Goal: Transaction & Acquisition: Purchase product/service

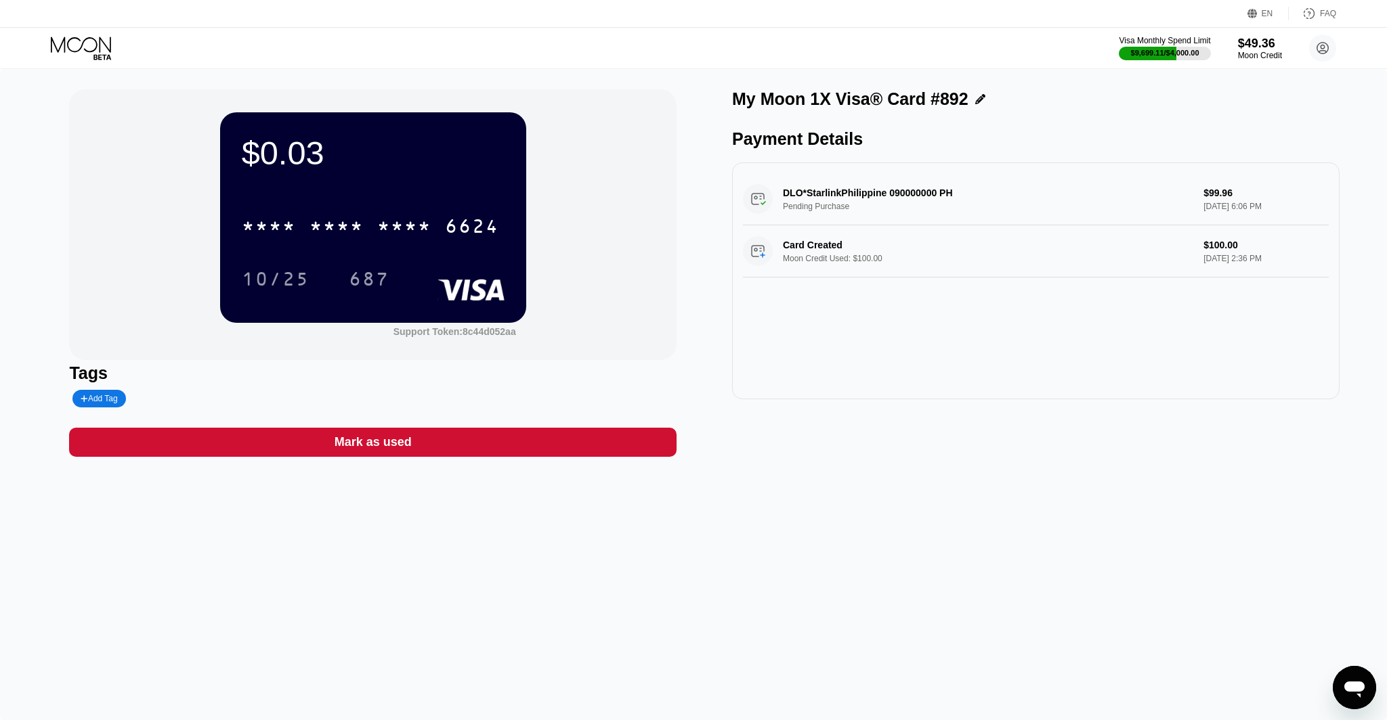
click at [68, 55] on icon at bounding box center [82, 49] width 63 height 24
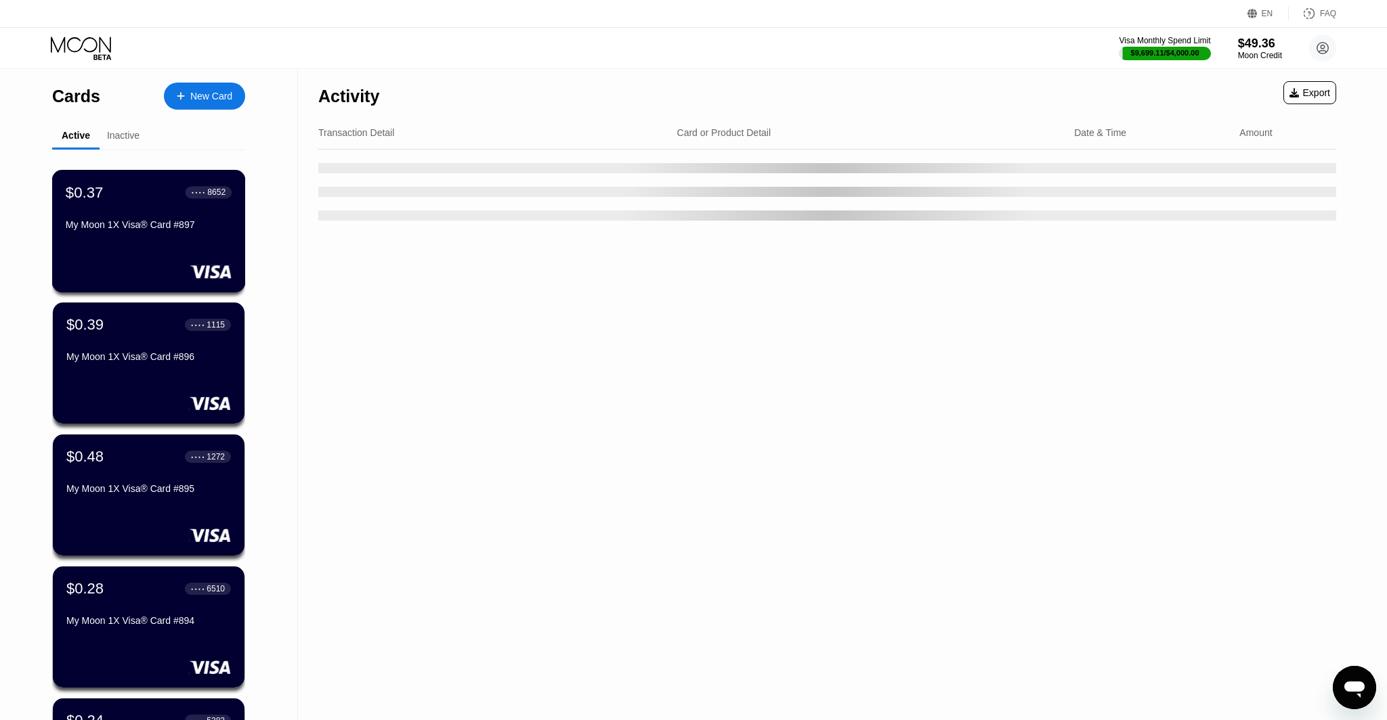
click at [150, 235] on div "My Moon 1X Visa® Card #897" at bounding box center [149, 227] width 166 height 16
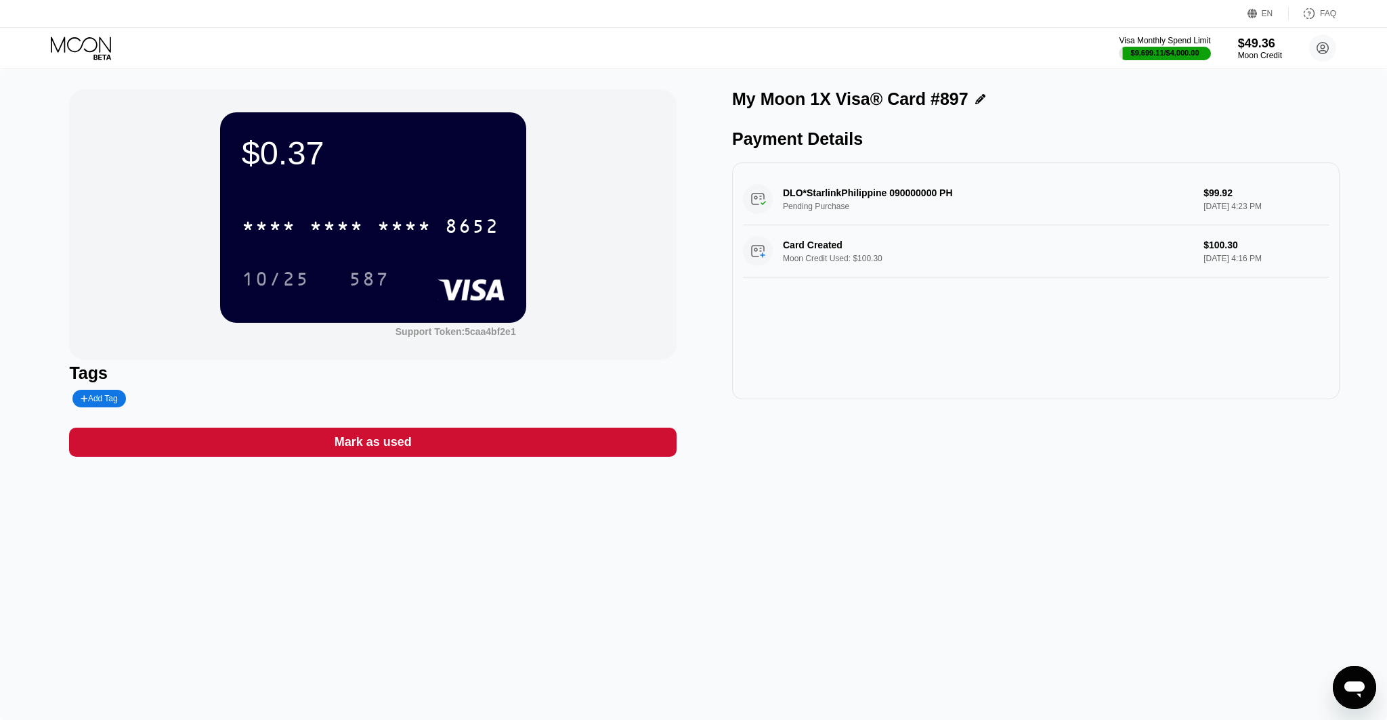
click at [523, 434] on div "Mark as used" at bounding box center [372, 442] width 607 height 29
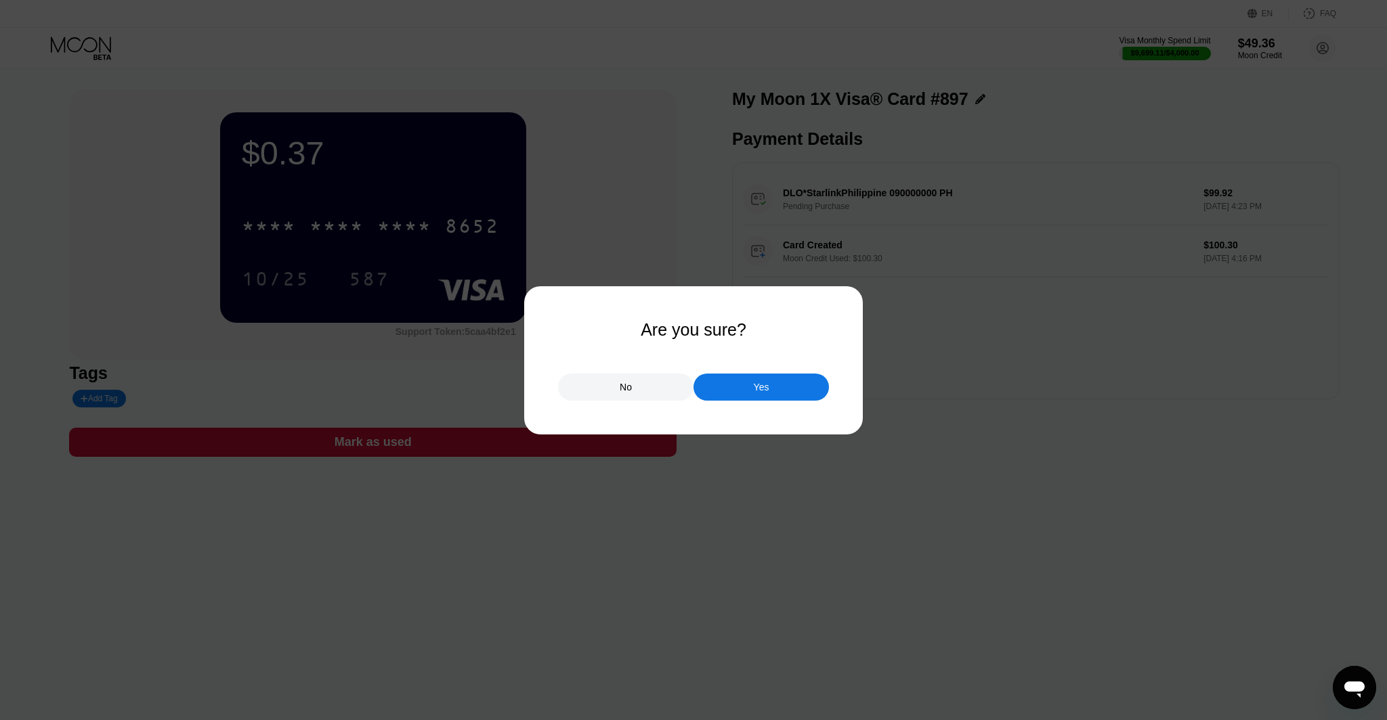
click at [789, 388] on div "Yes" at bounding box center [760, 387] width 135 height 27
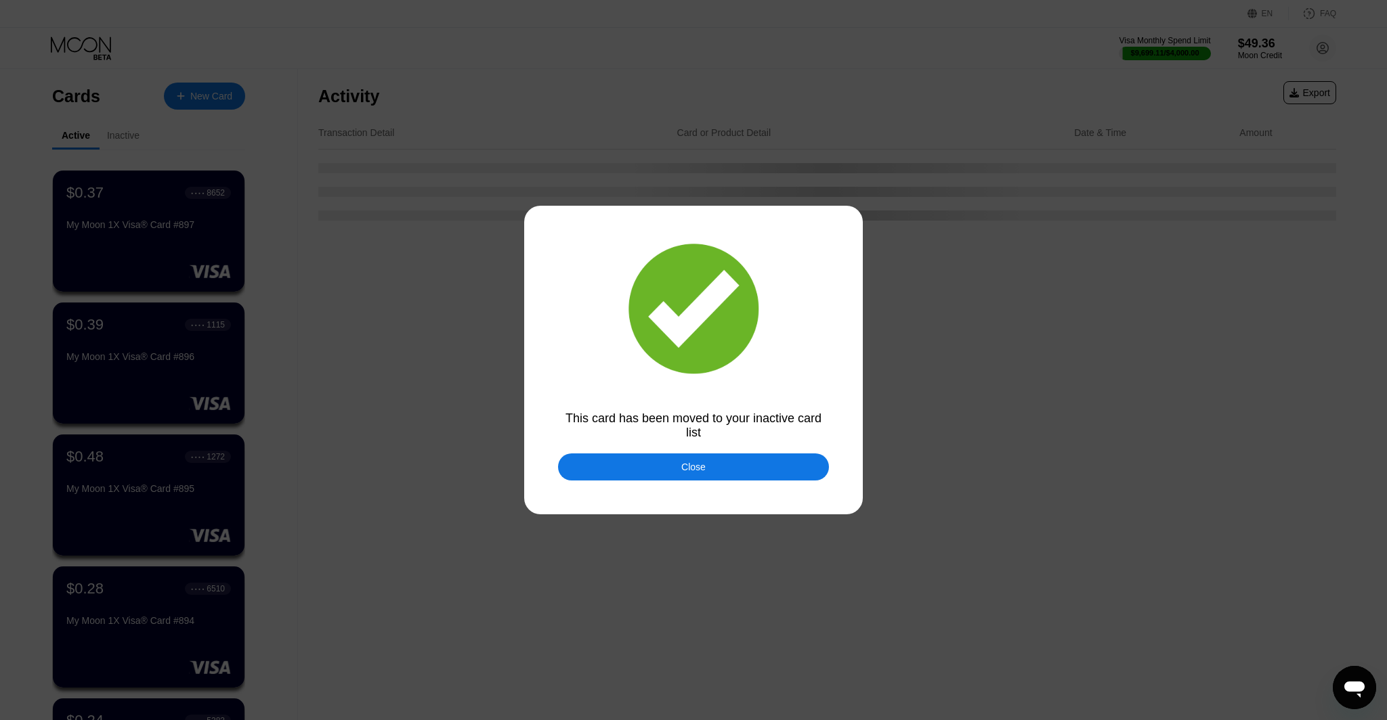
click at [691, 473] on div "Close" at bounding box center [693, 467] width 24 height 11
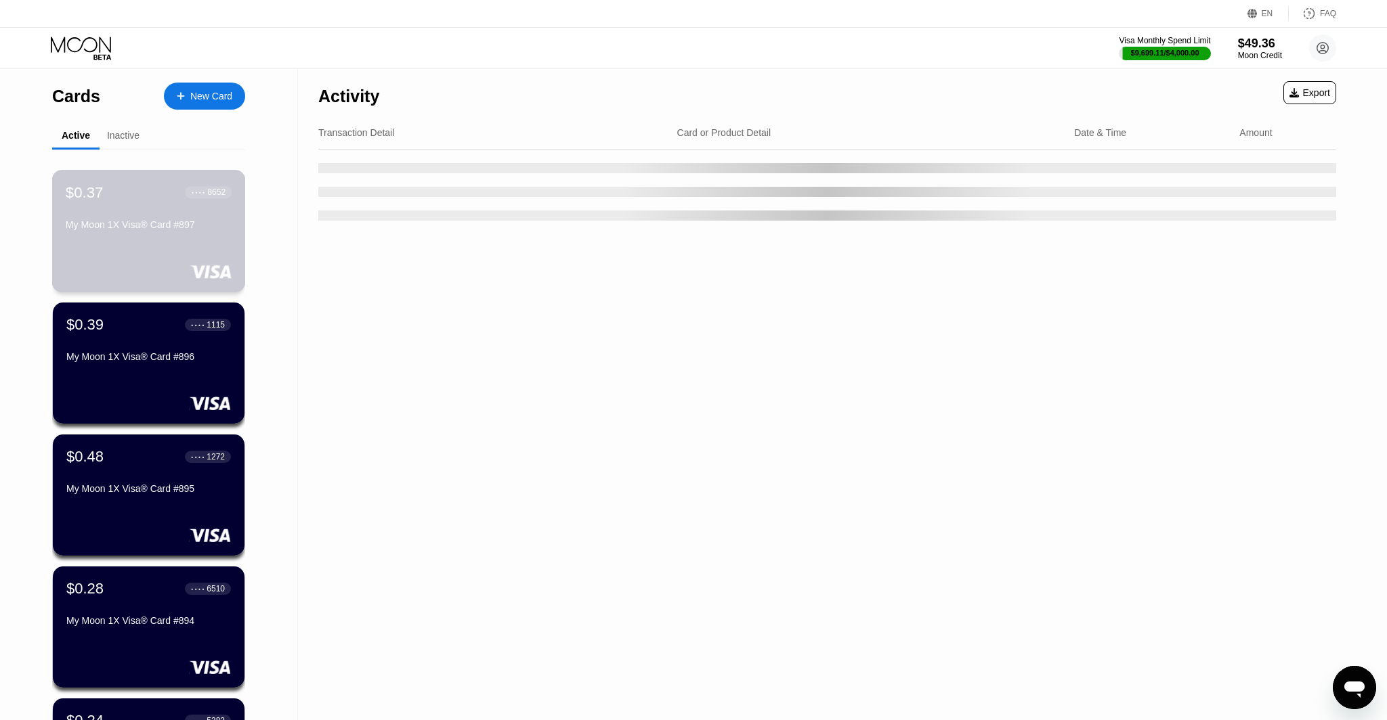
click at [135, 208] on div "$0.37 ● ● ● ● 8652 My Moon 1X Visa® Card #897" at bounding box center [149, 209] width 166 height 52
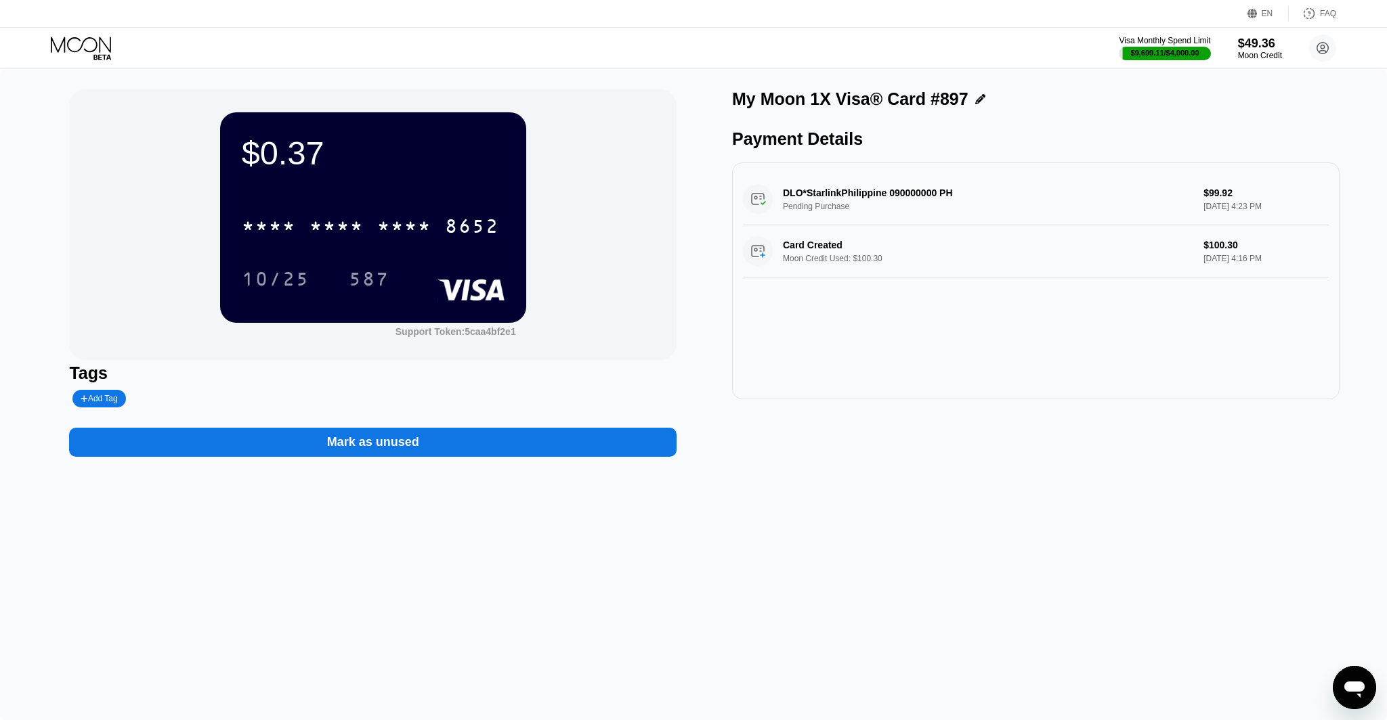
click at [559, 440] on div "Mark as unused" at bounding box center [372, 442] width 607 height 29
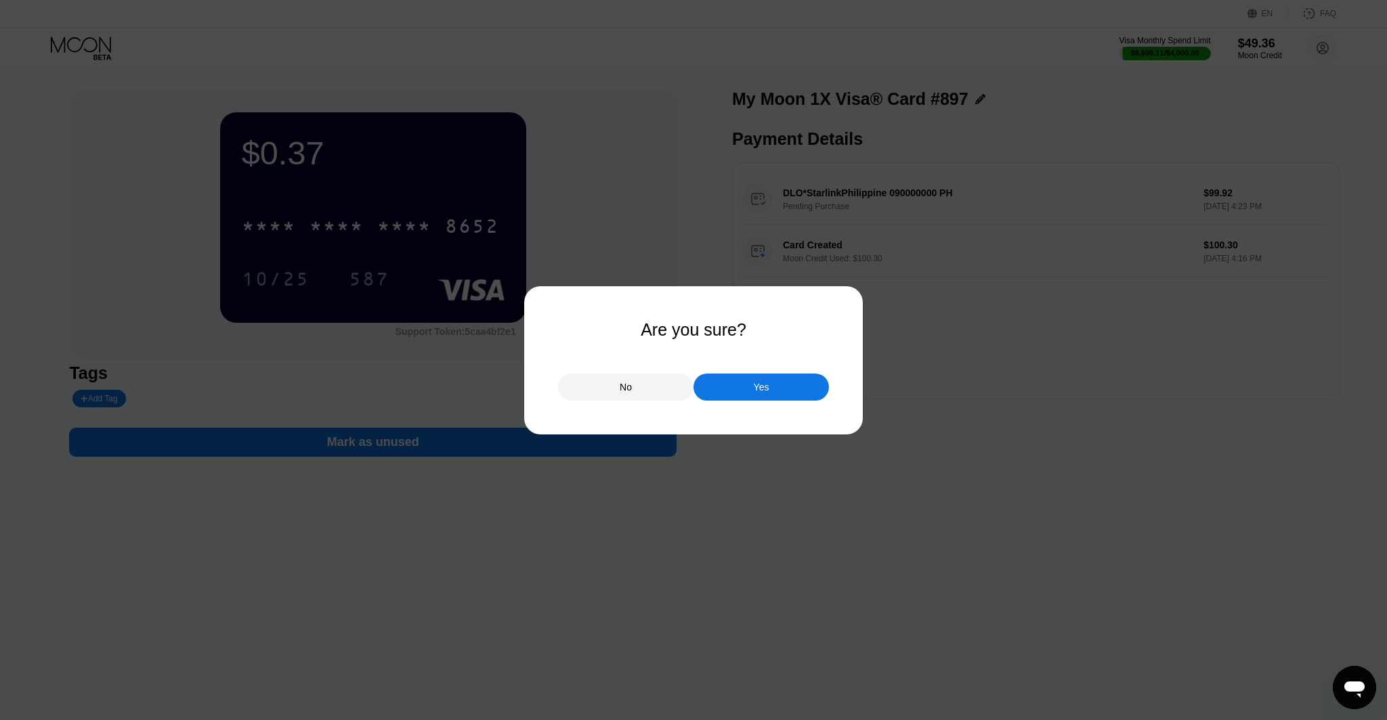
drag, startPoint x: 643, startPoint y: 366, endPoint x: 640, endPoint y: 380, distance: 14.4
click at [643, 366] on div "No Yes" at bounding box center [693, 380] width 271 height 41
click at [640, 389] on div "No" at bounding box center [625, 387] width 135 height 27
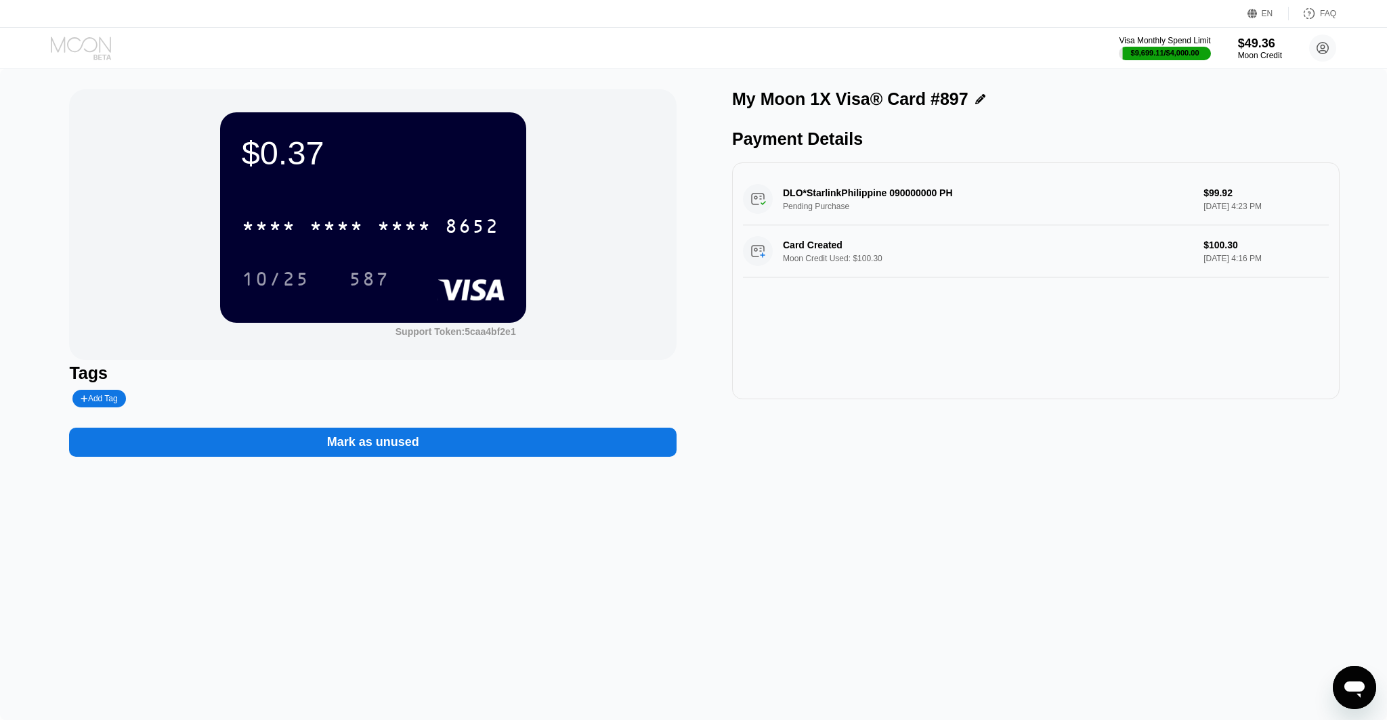
click at [74, 40] on icon at bounding box center [82, 49] width 63 height 24
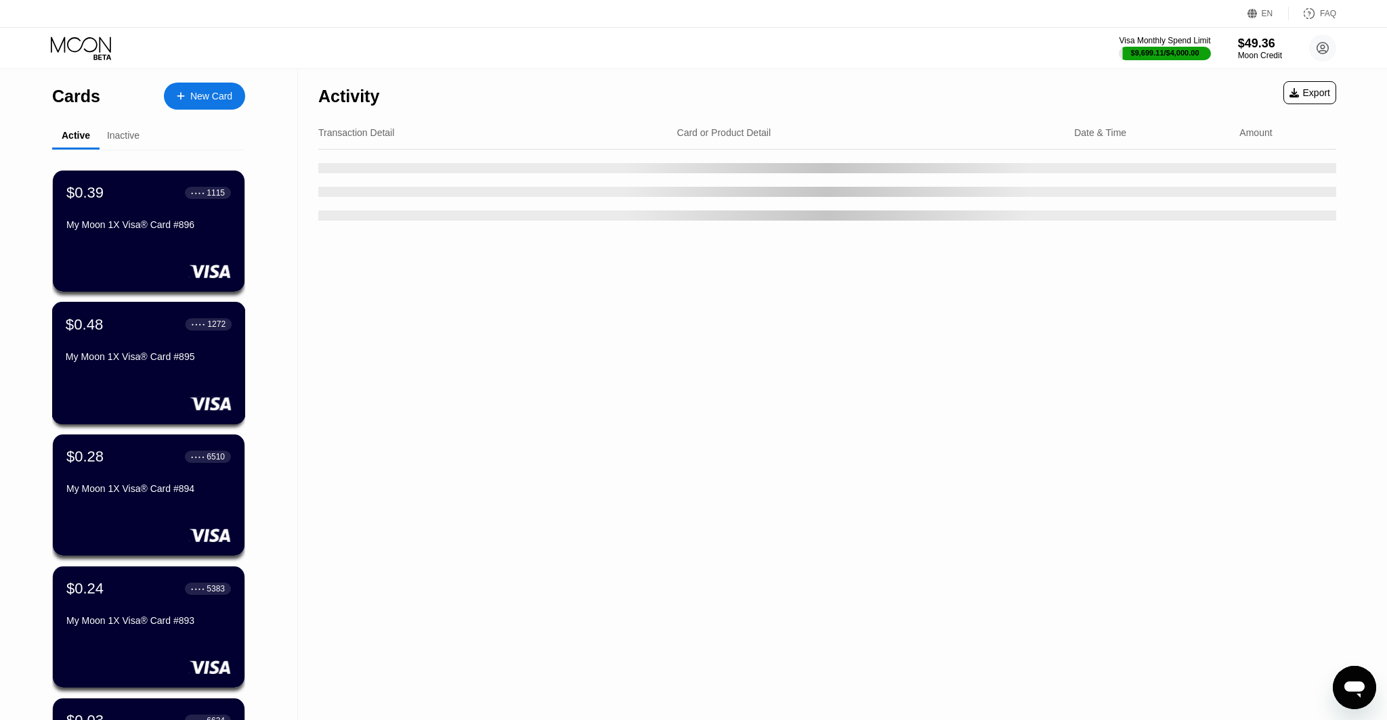
click at [154, 250] on div "$0.39 ● ● ● ● 1115 My Moon 1X Visa® Card #896" at bounding box center [149, 231] width 192 height 121
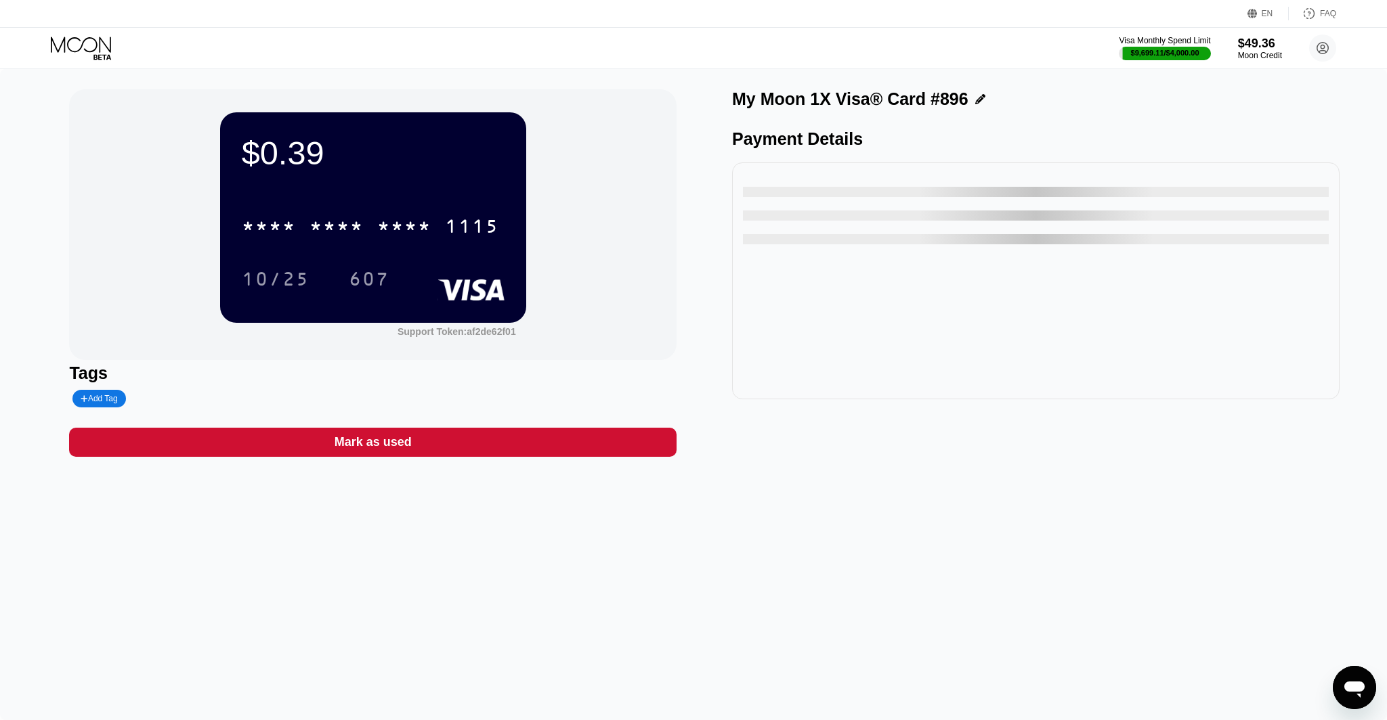
click at [592, 443] on div "Mark as used" at bounding box center [372, 442] width 607 height 29
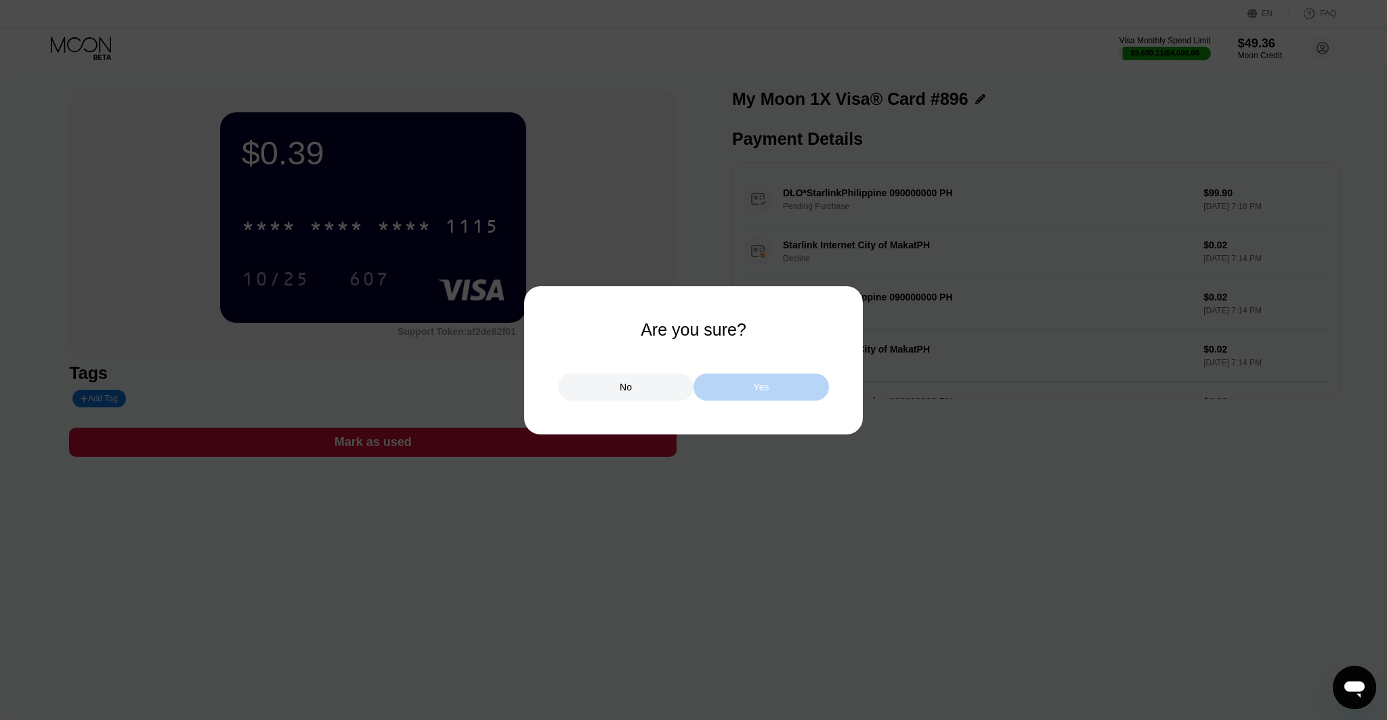
click at [789, 381] on div "Yes" at bounding box center [760, 387] width 135 height 27
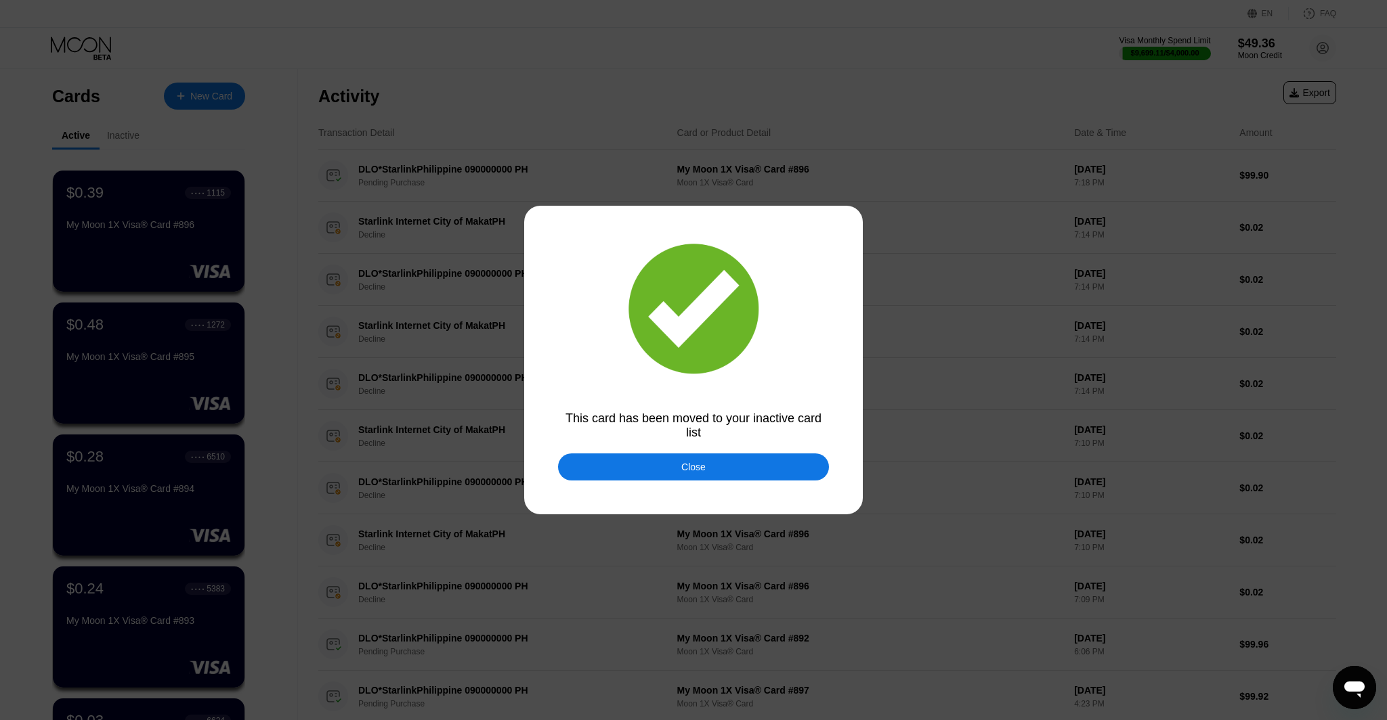
click at [776, 465] on div "Close" at bounding box center [693, 467] width 271 height 27
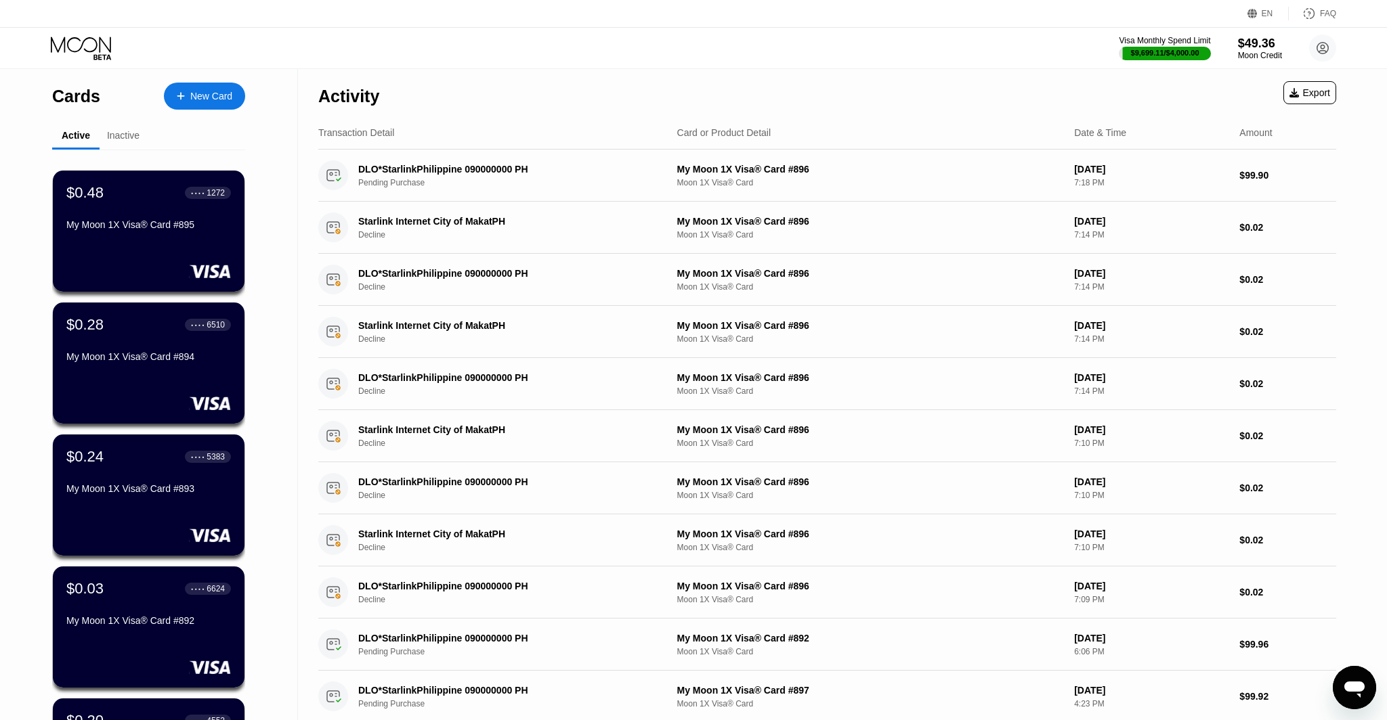
click at [127, 247] on div "$0.48 ● ● ● ● 1272 My Moon 1X Visa® Card #895" at bounding box center [149, 231] width 192 height 121
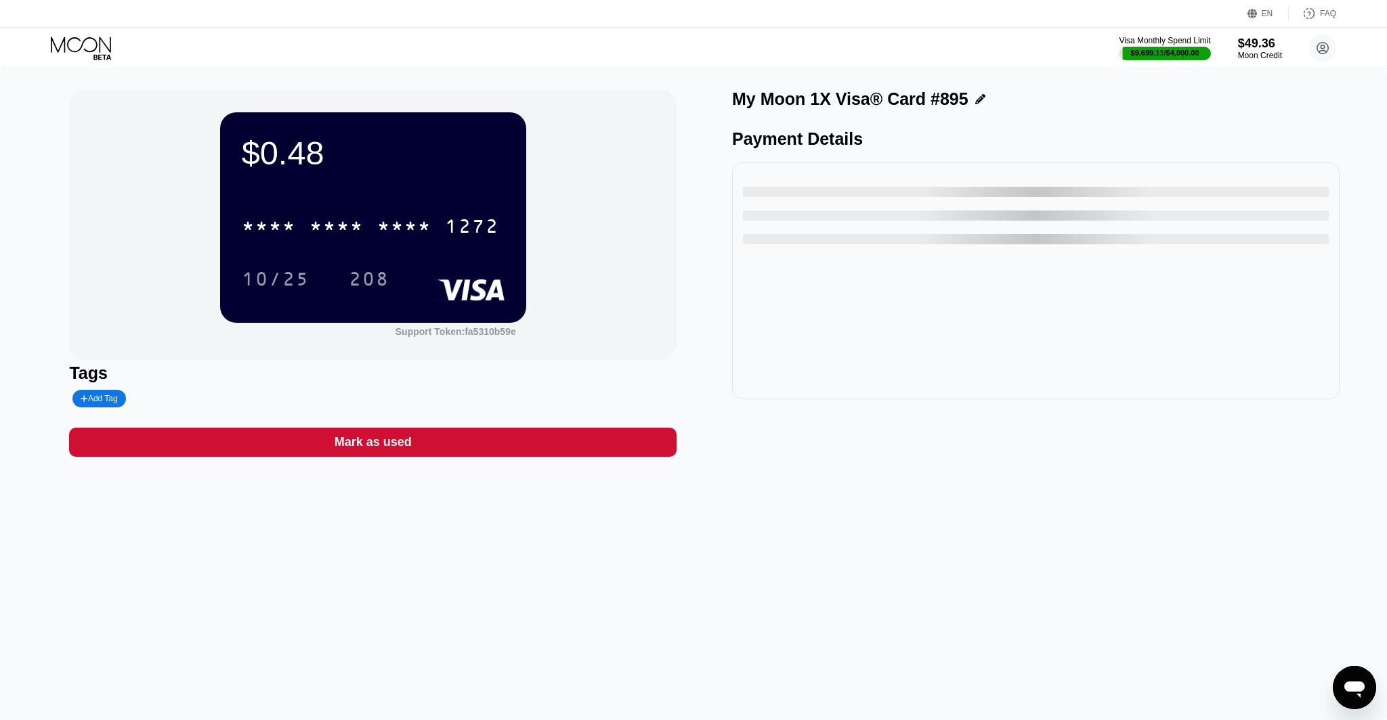
click at [560, 450] on div "Mark as used" at bounding box center [372, 442] width 607 height 29
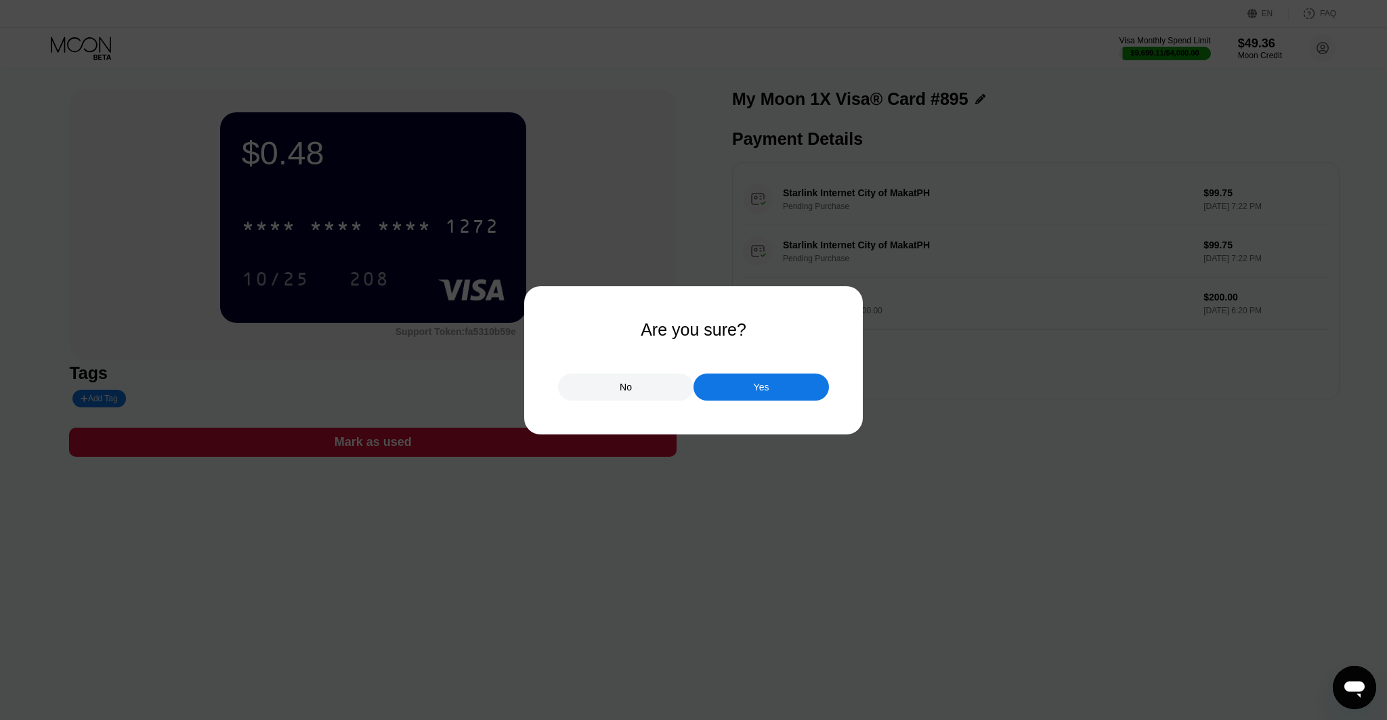
click at [760, 391] on div "Yes" at bounding box center [762, 387] width 16 height 12
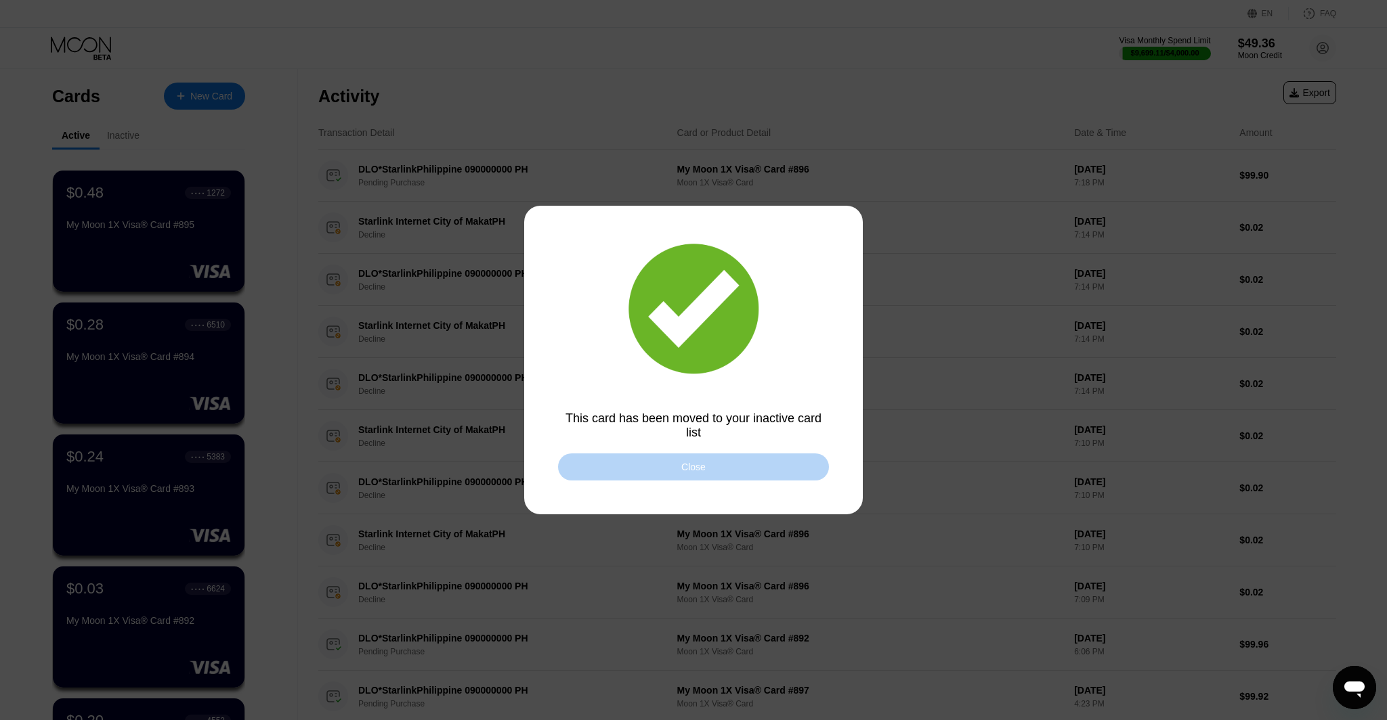
click at [697, 458] on div "Close" at bounding box center [693, 467] width 271 height 27
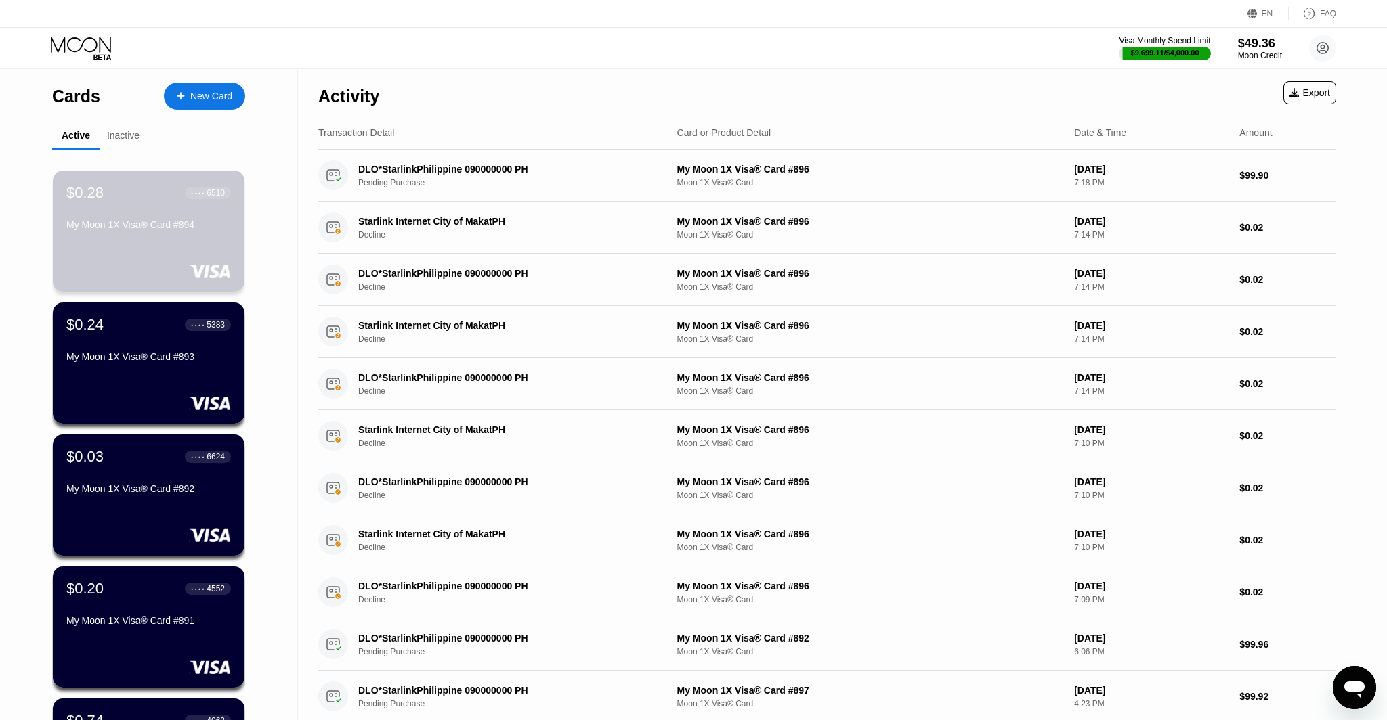
click at [96, 202] on div "$0.28 ● ● ● ● 6510 My Moon 1X Visa® Card #894" at bounding box center [148, 209] width 165 height 51
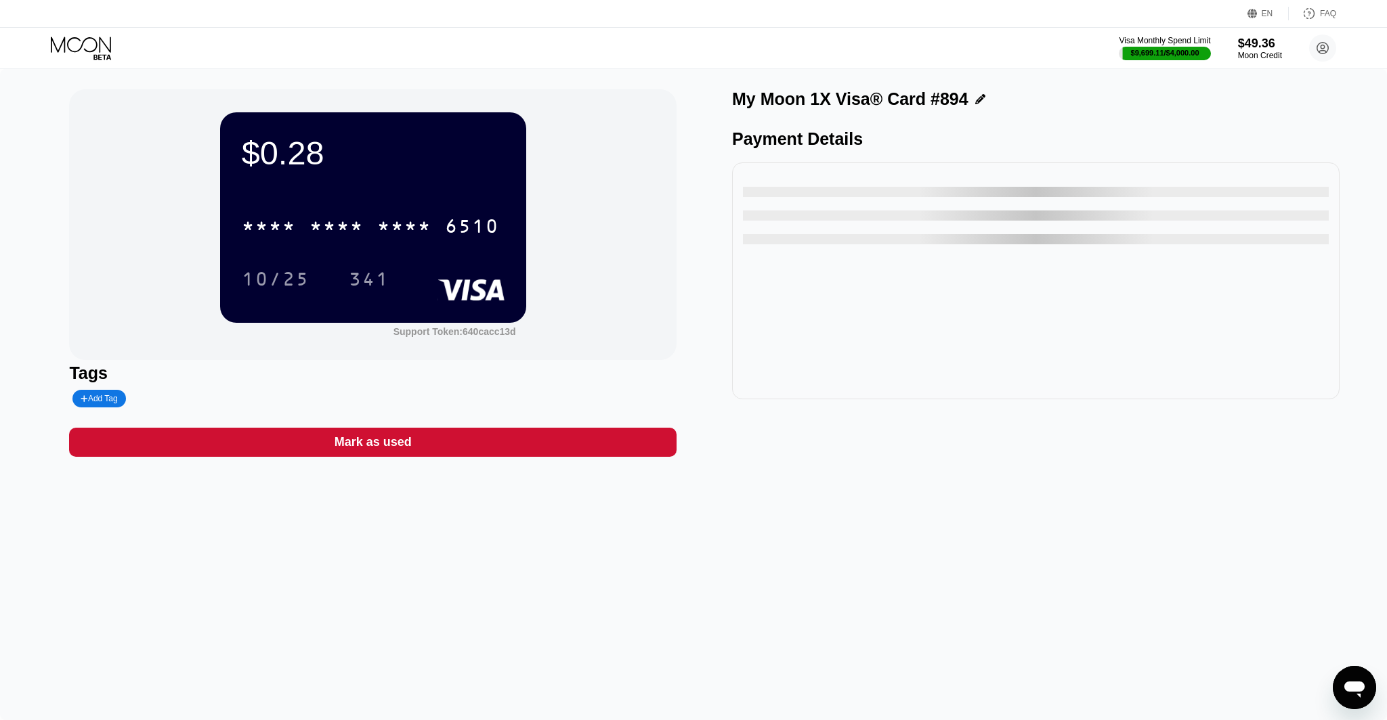
click at [573, 441] on div "Mark as used" at bounding box center [372, 442] width 607 height 29
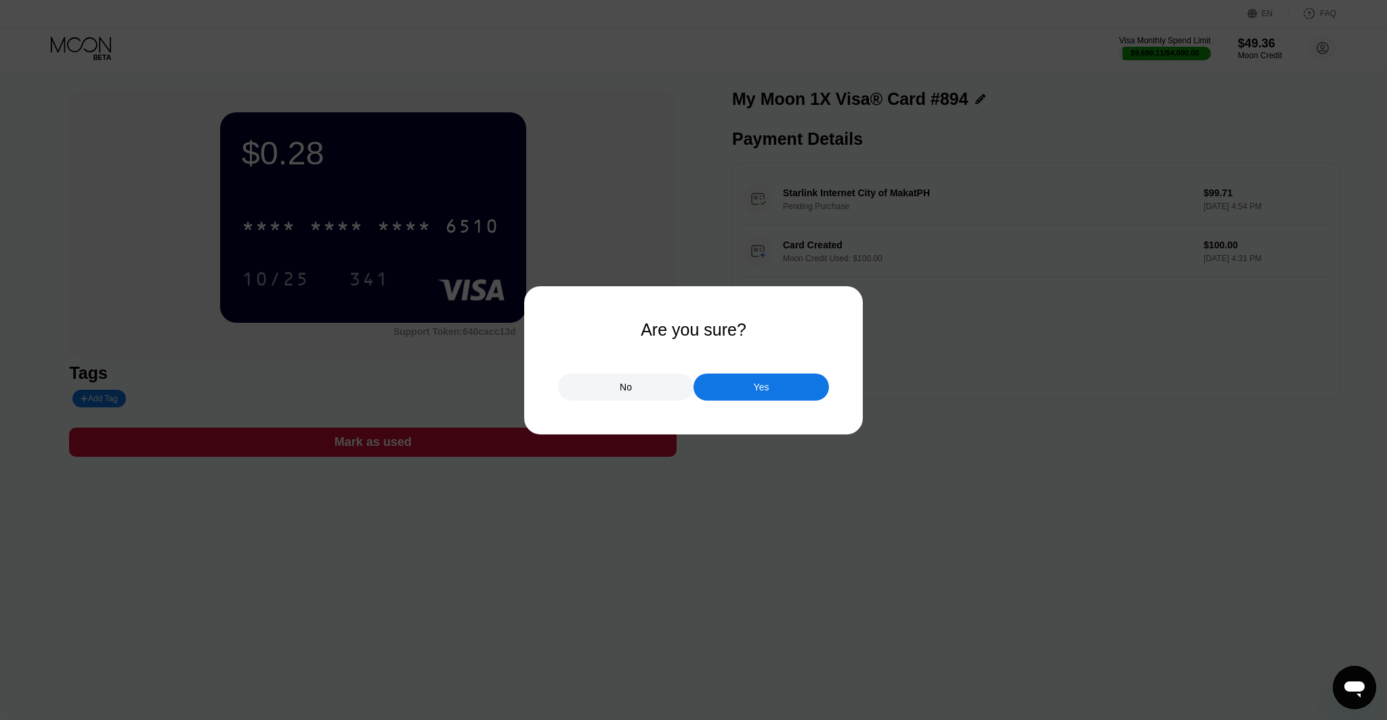
click at [776, 376] on div "Yes" at bounding box center [760, 387] width 135 height 27
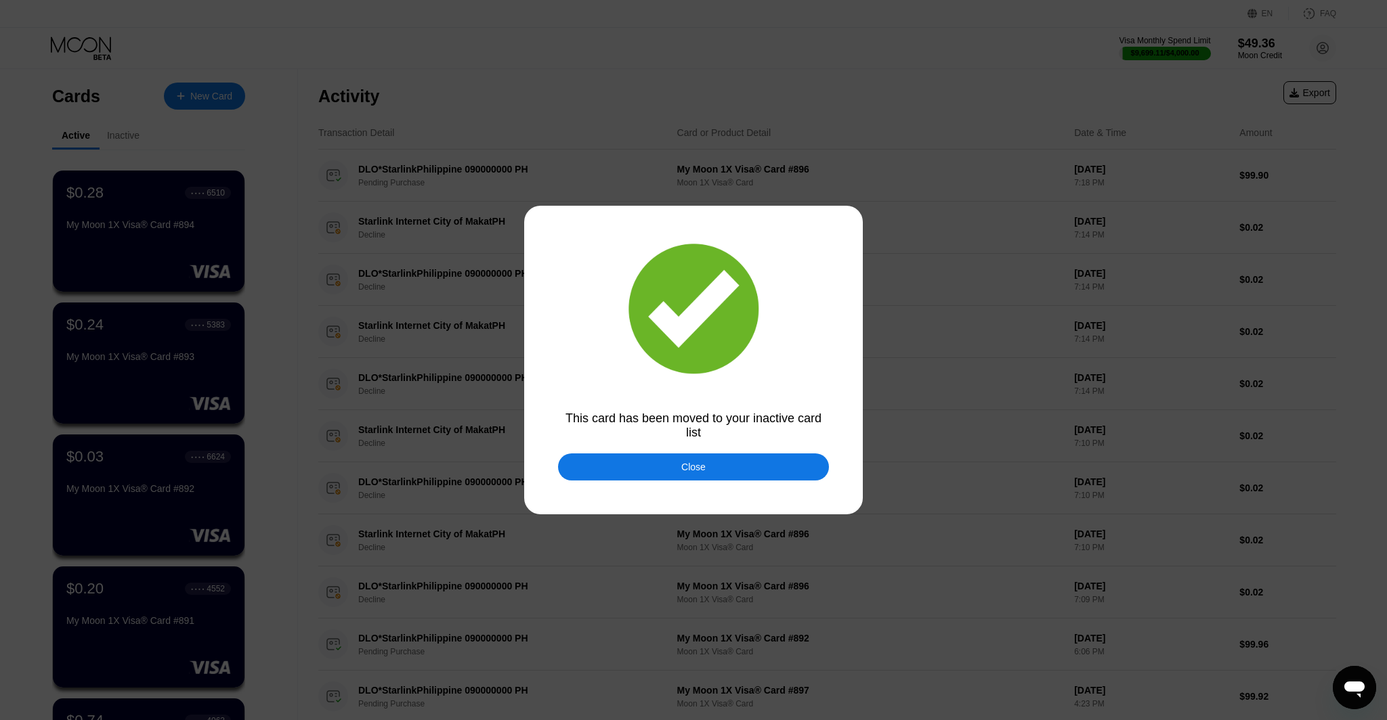
click at [676, 456] on div "Close" at bounding box center [693, 467] width 271 height 27
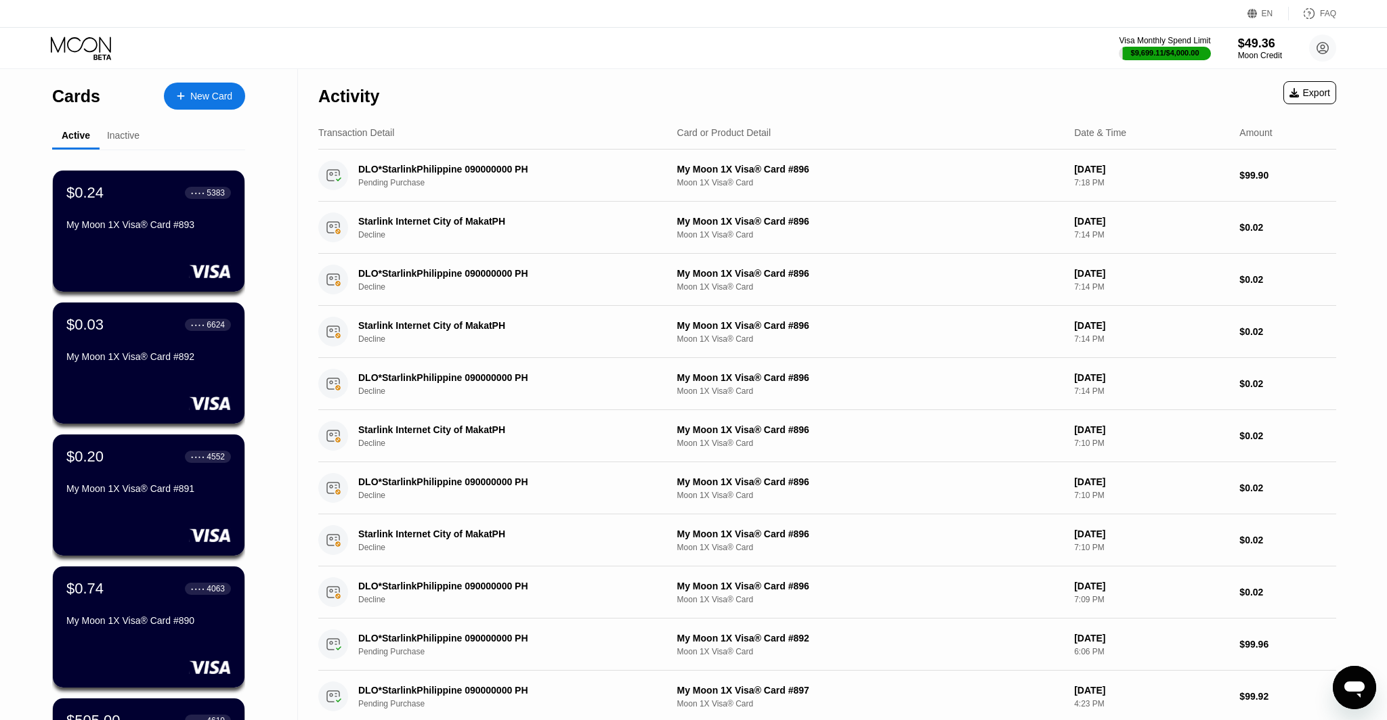
click at [139, 215] on div "$0.24 ● ● ● ● 5383 My Moon 1X Visa® Card #893" at bounding box center [148, 209] width 165 height 51
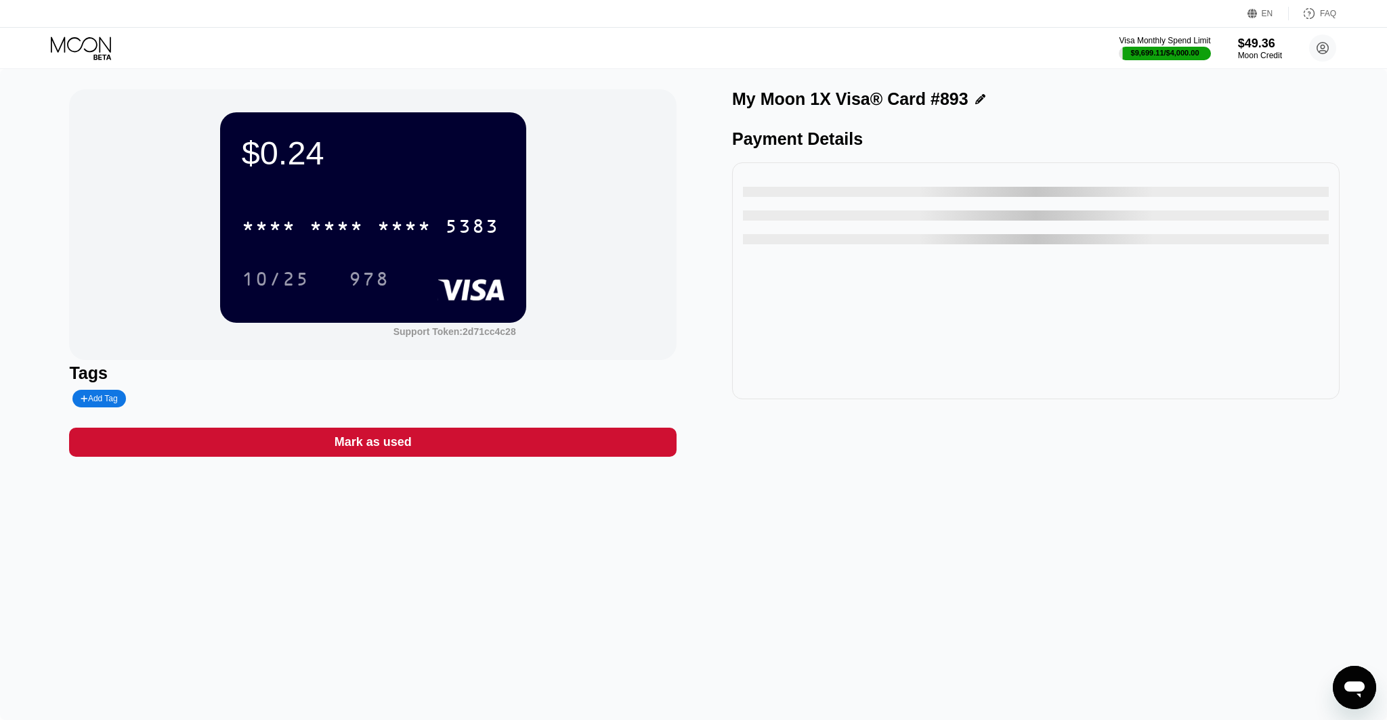
click at [568, 432] on div "Mark as used" at bounding box center [372, 442] width 607 height 29
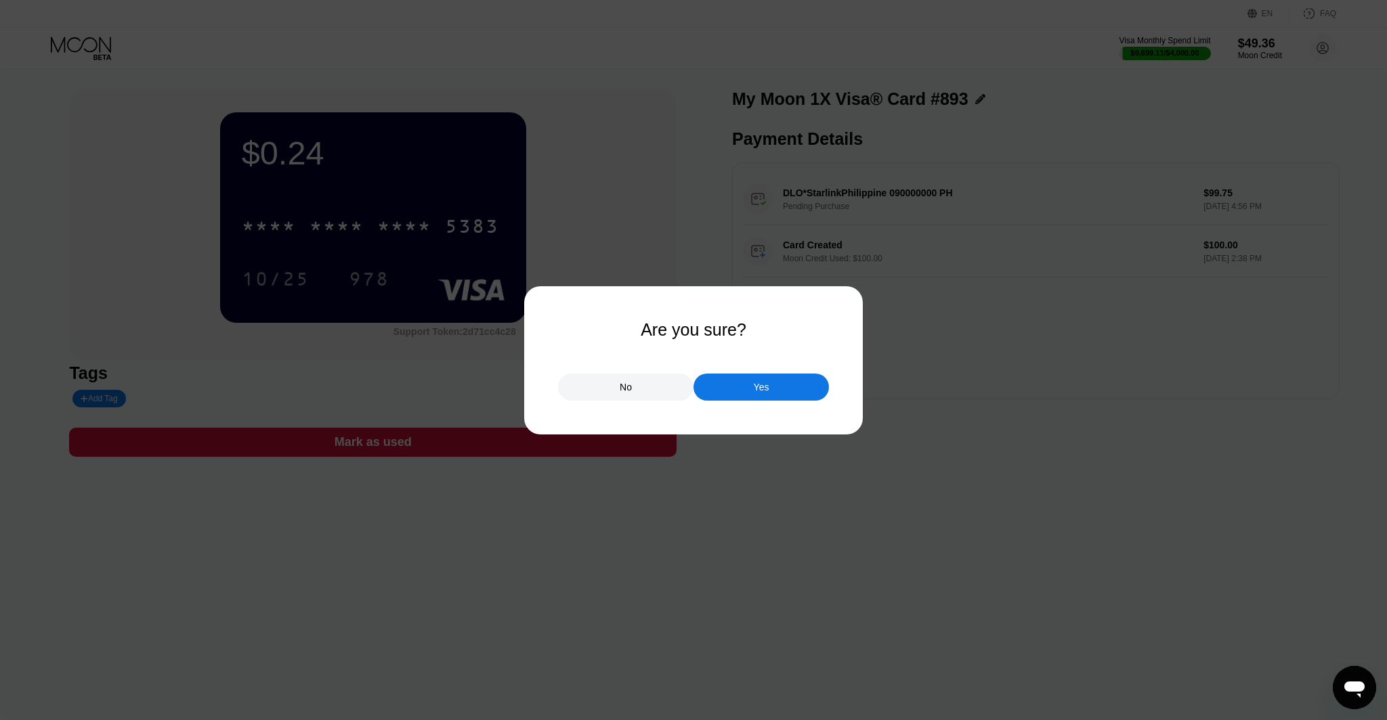
click at [770, 391] on div "Yes" at bounding box center [760, 387] width 135 height 27
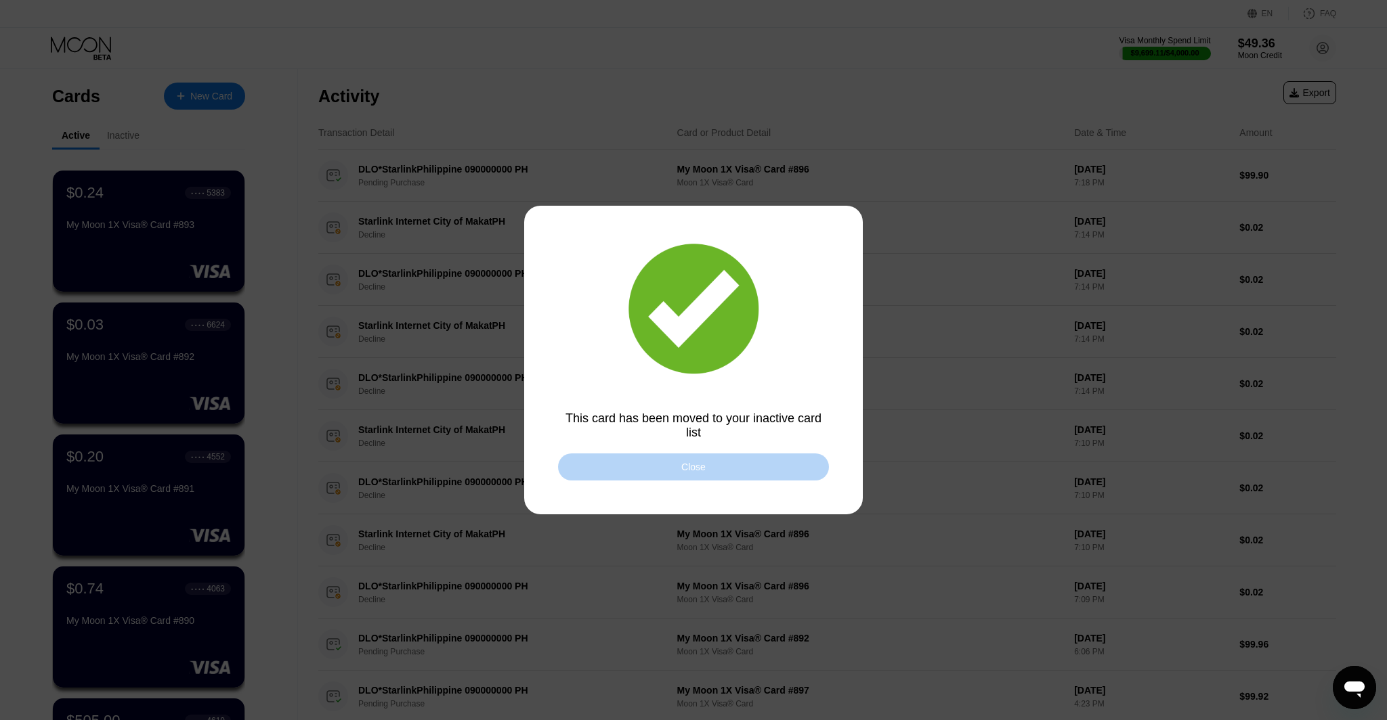
click at [748, 458] on div "Close" at bounding box center [693, 467] width 271 height 27
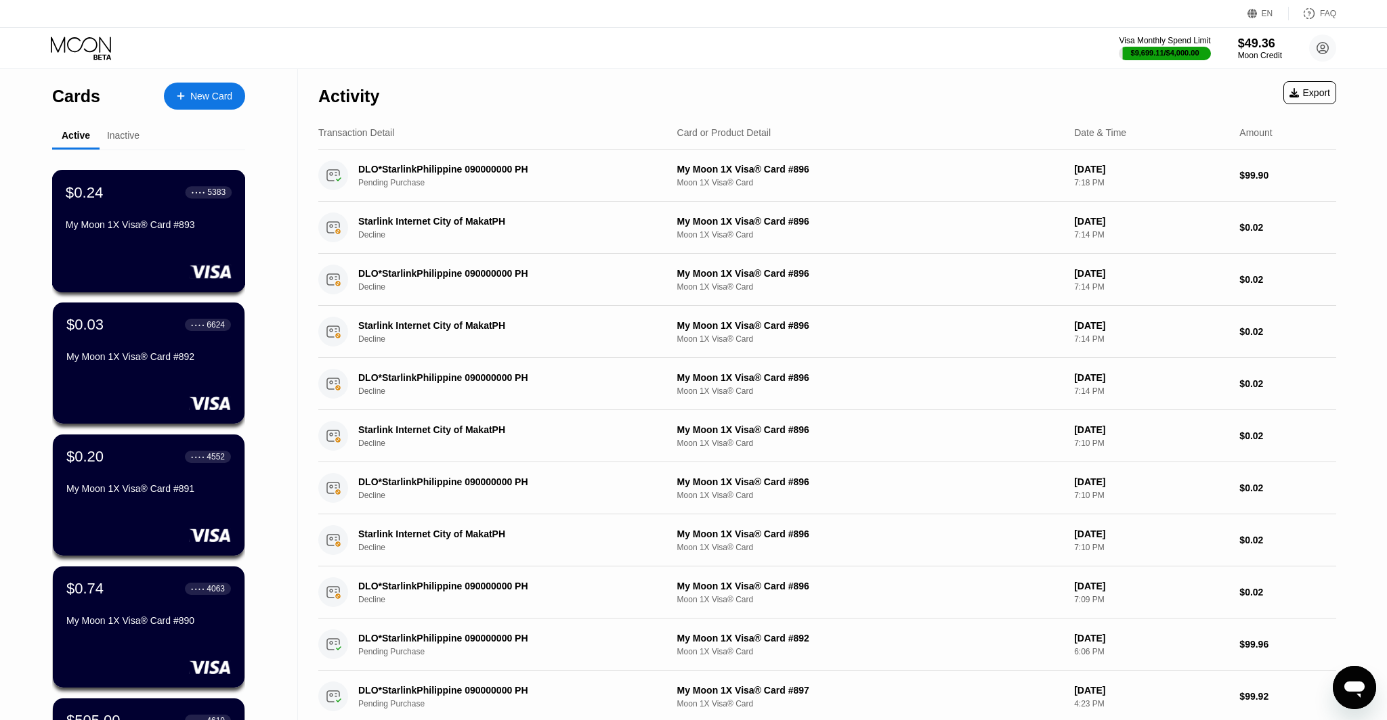
click at [162, 269] on div at bounding box center [149, 272] width 166 height 14
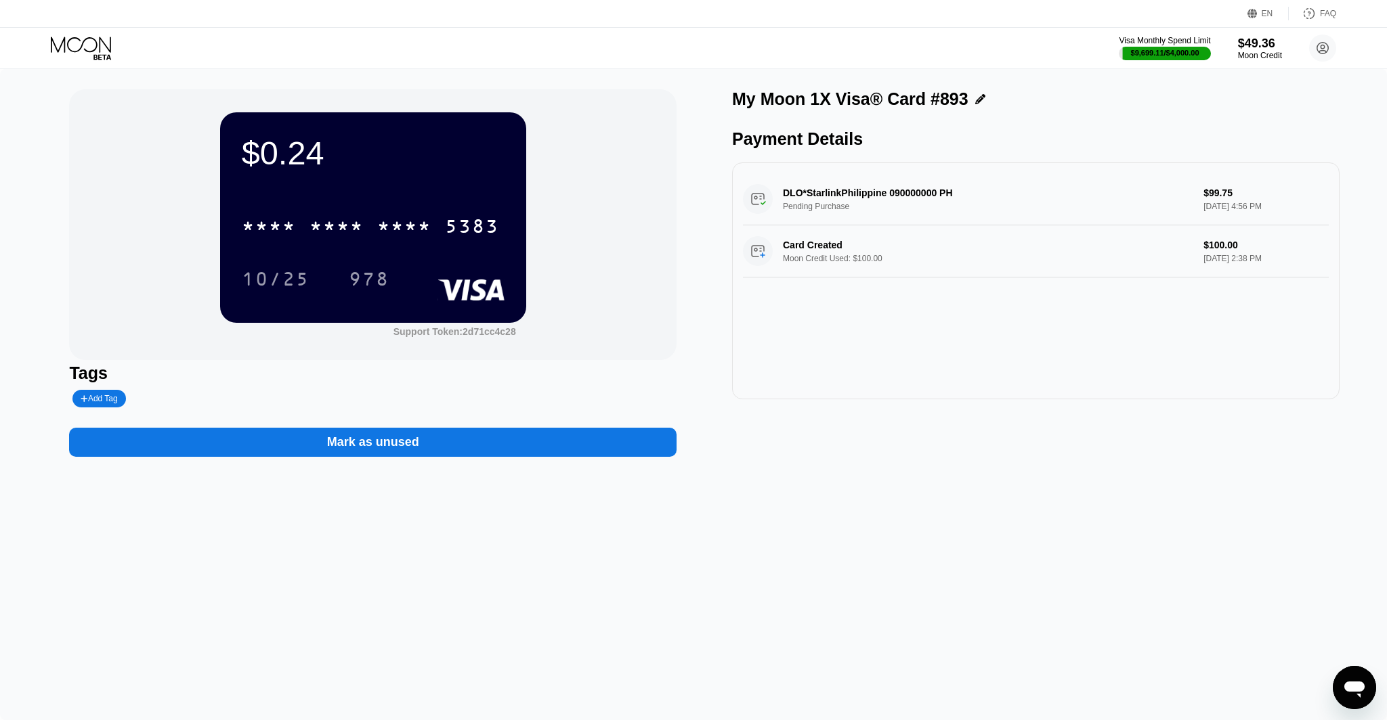
click at [611, 441] on div "Mark as unused" at bounding box center [372, 442] width 607 height 29
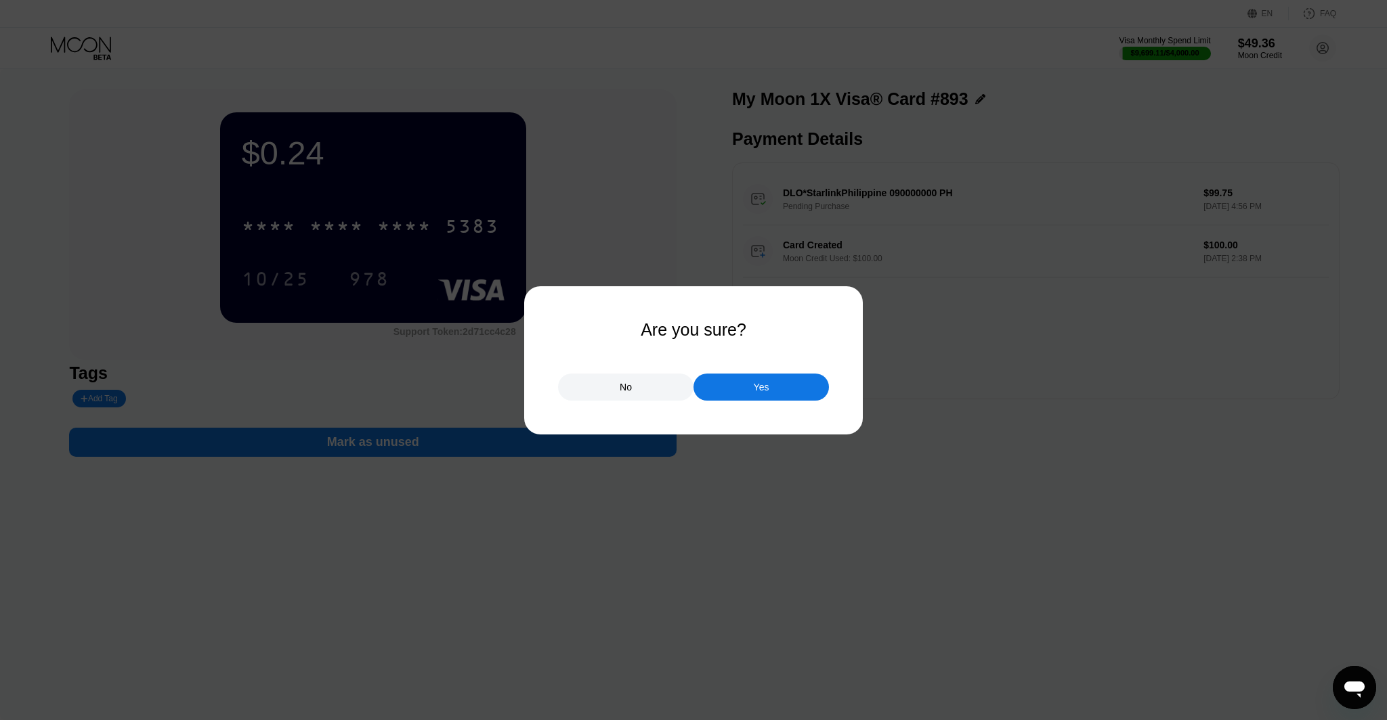
click at [618, 396] on div "No" at bounding box center [625, 387] width 135 height 27
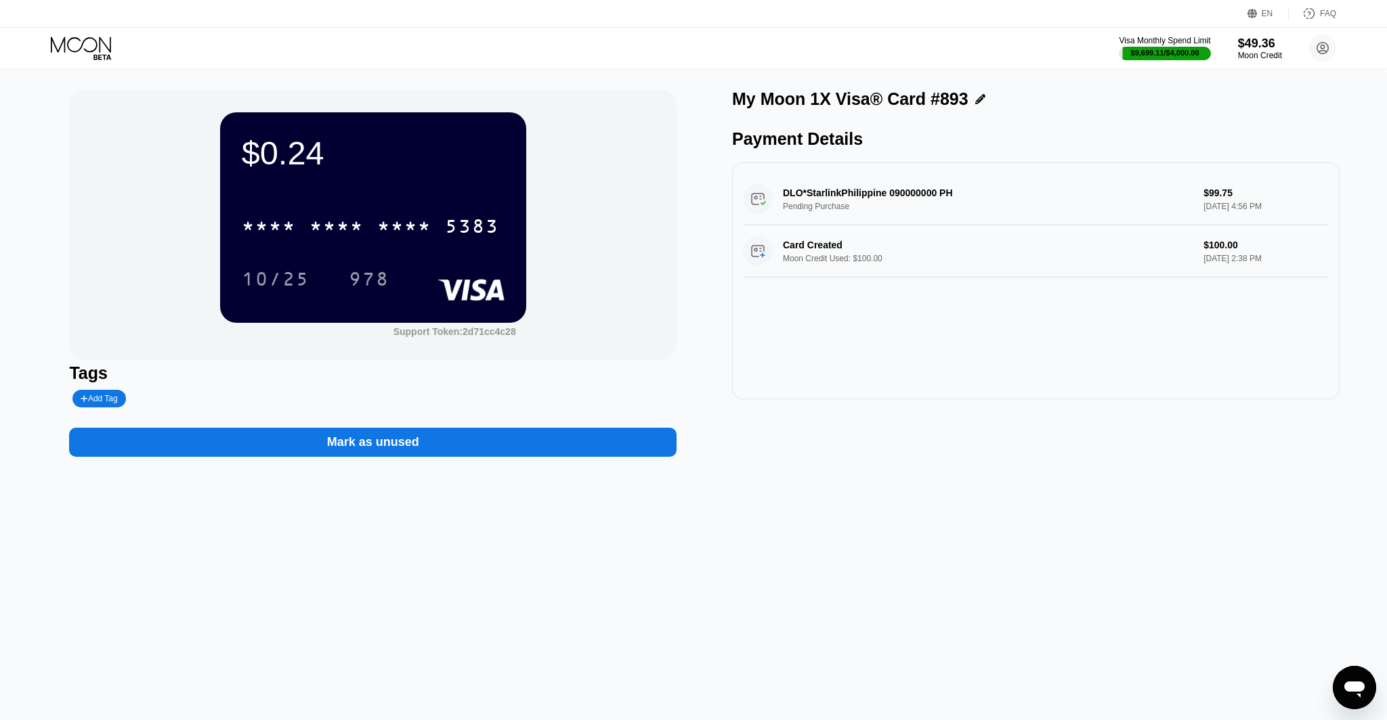
click at [83, 37] on icon at bounding box center [82, 49] width 63 height 24
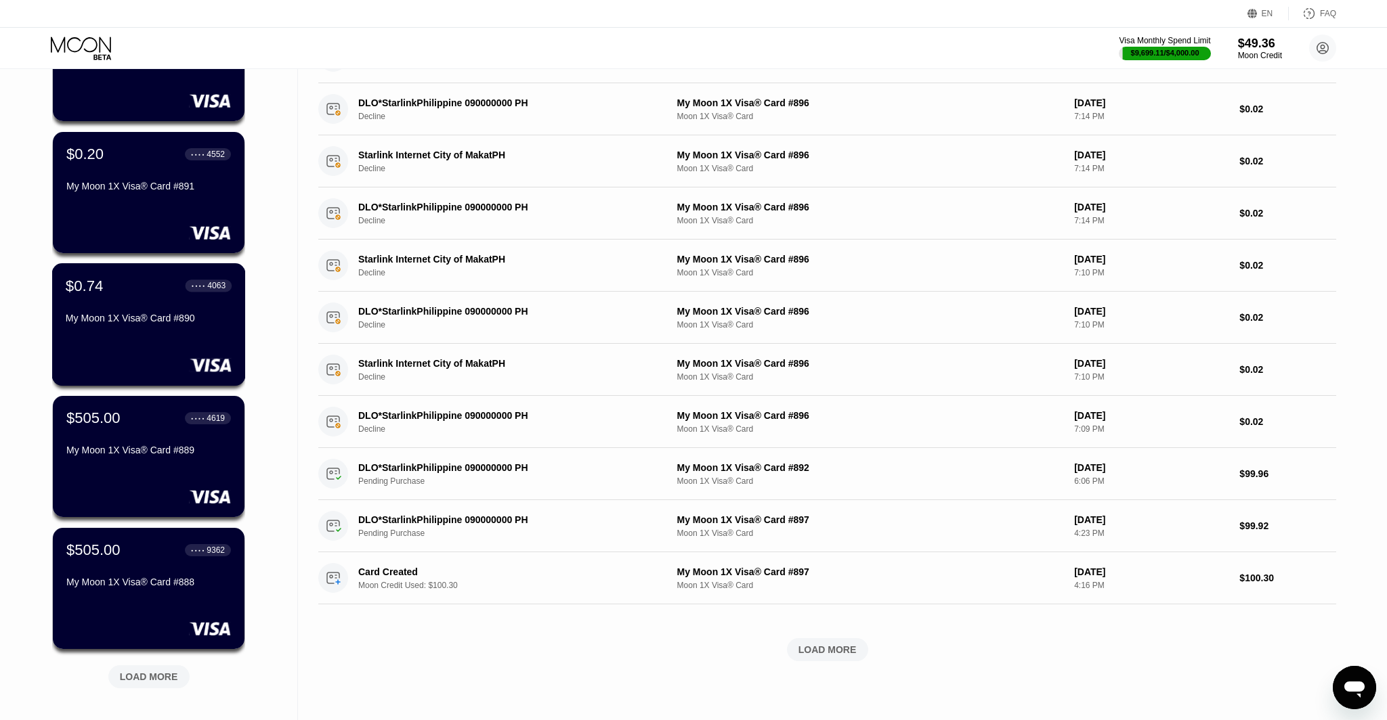
click at [141, 263] on div "$0.74 ● ● ● ● 4063 My Moon 1X Visa® Card #890" at bounding box center [149, 324] width 194 height 123
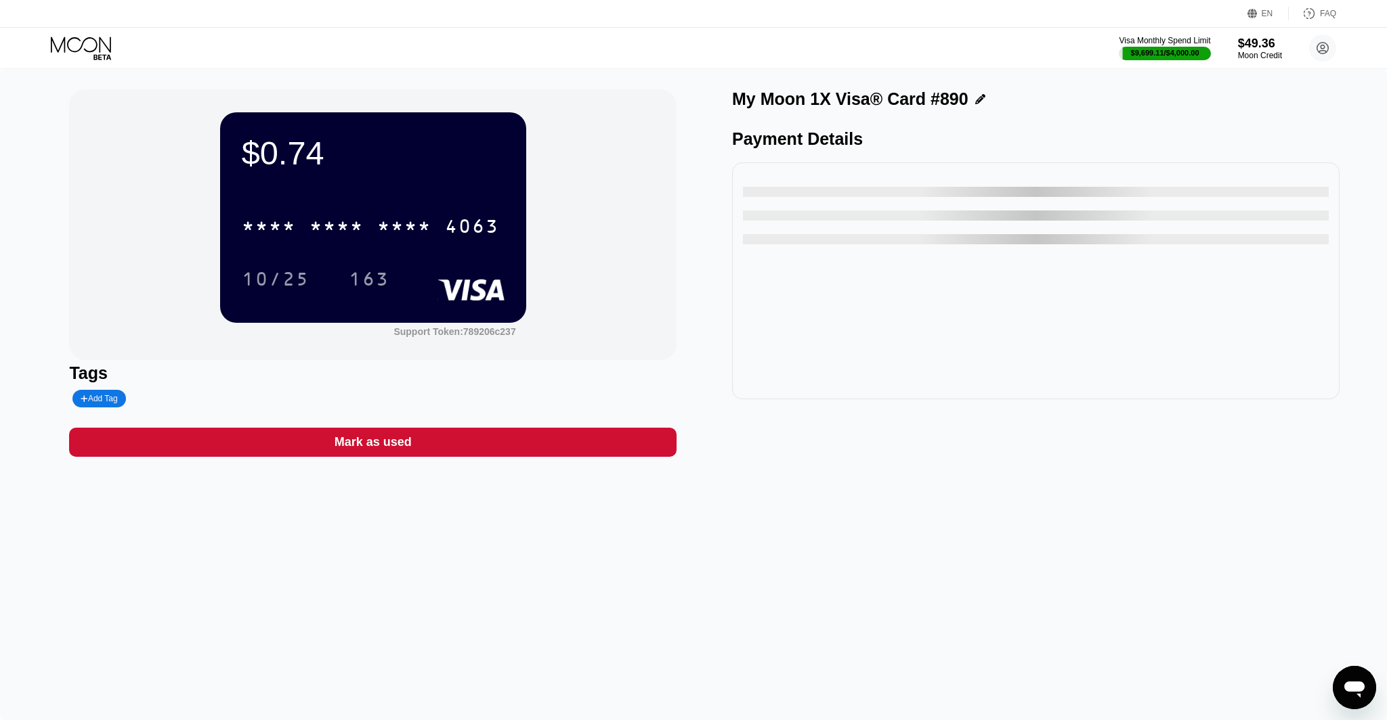
click at [573, 444] on div "Mark as used" at bounding box center [372, 442] width 607 height 29
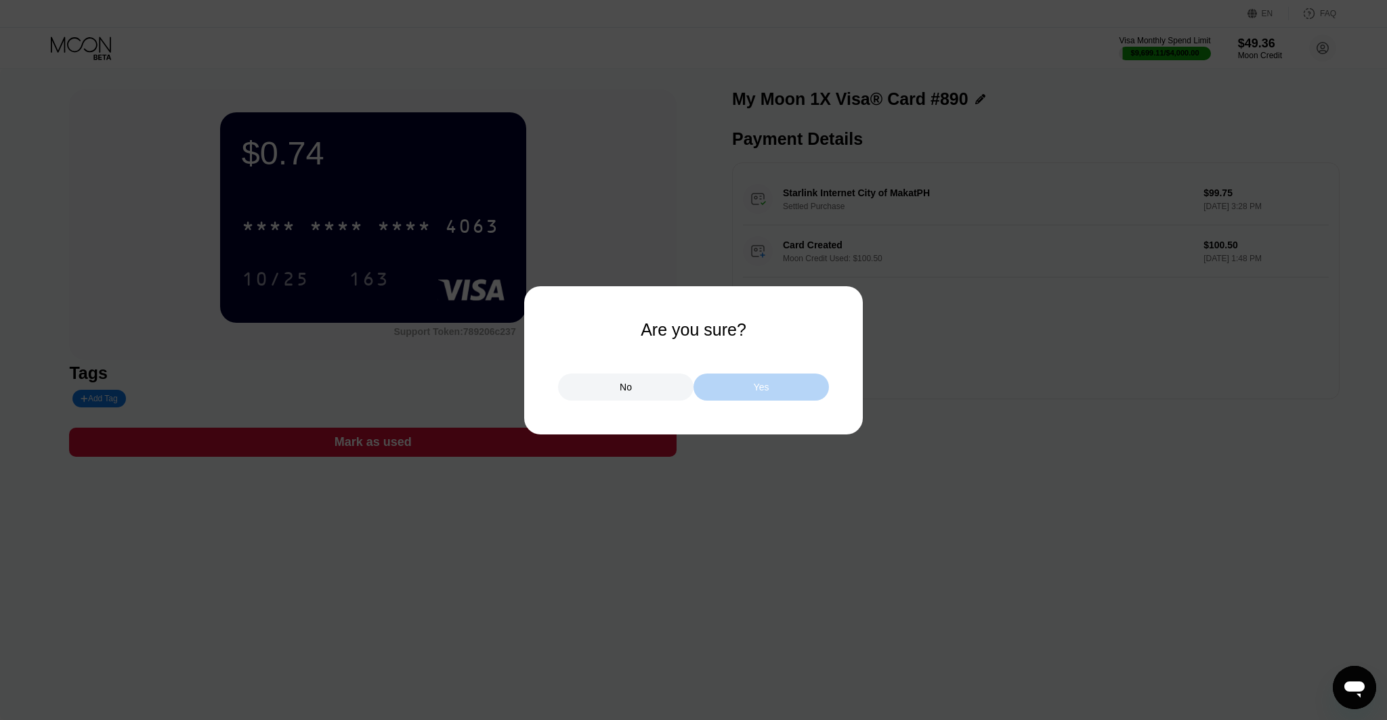
click at [711, 387] on div "Yes" at bounding box center [760, 387] width 135 height 27
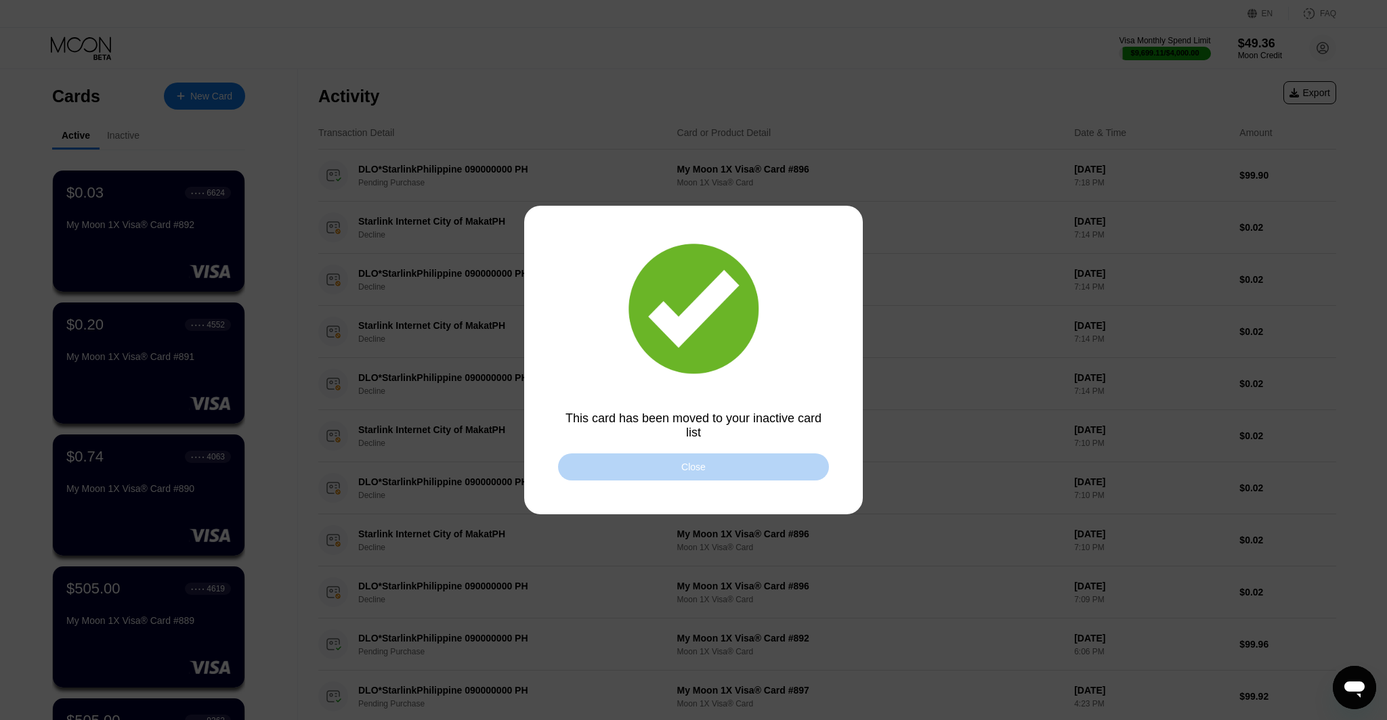
drag, startPoint x: 719, startPoint y: 456, endPoint x: 657, endPoint y: 450, distance: 61.8
click at [718, 456] on div "Close" at bounding box center [693, 467] width 271 height 27
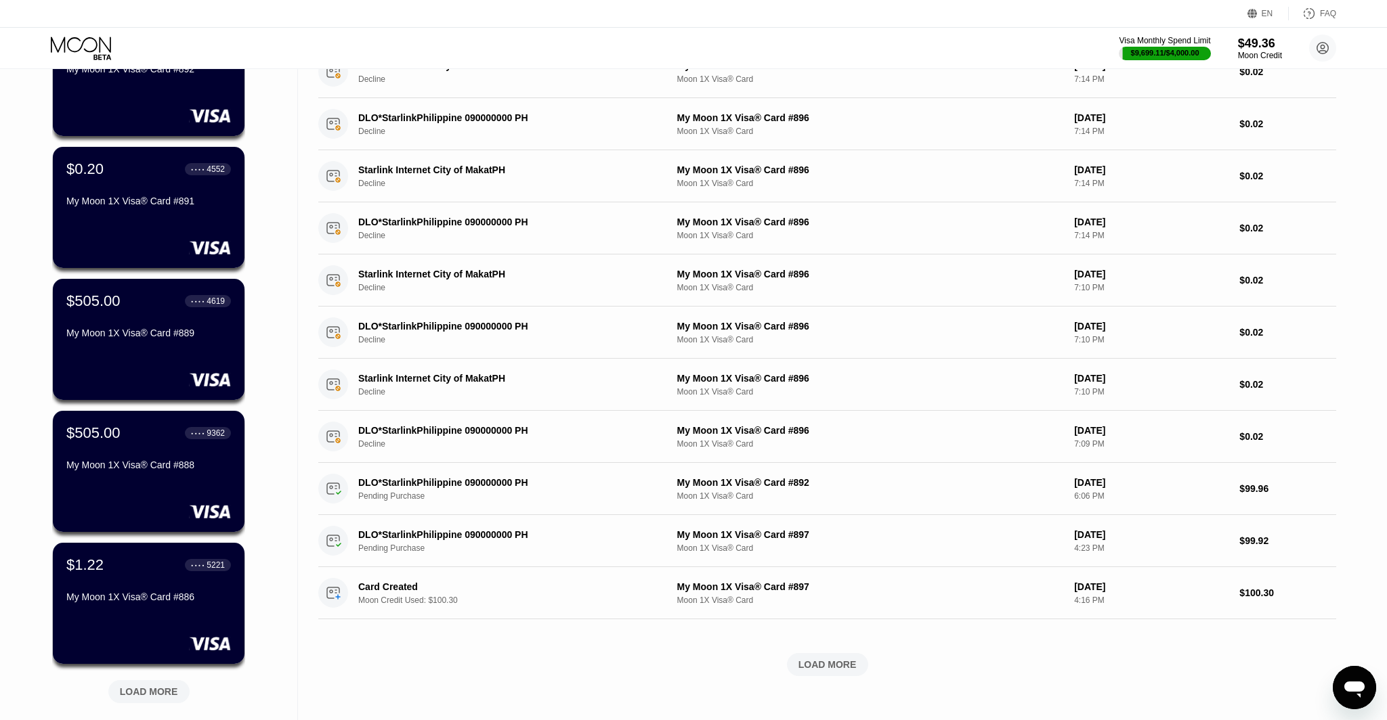
scroll to position [177, 0]
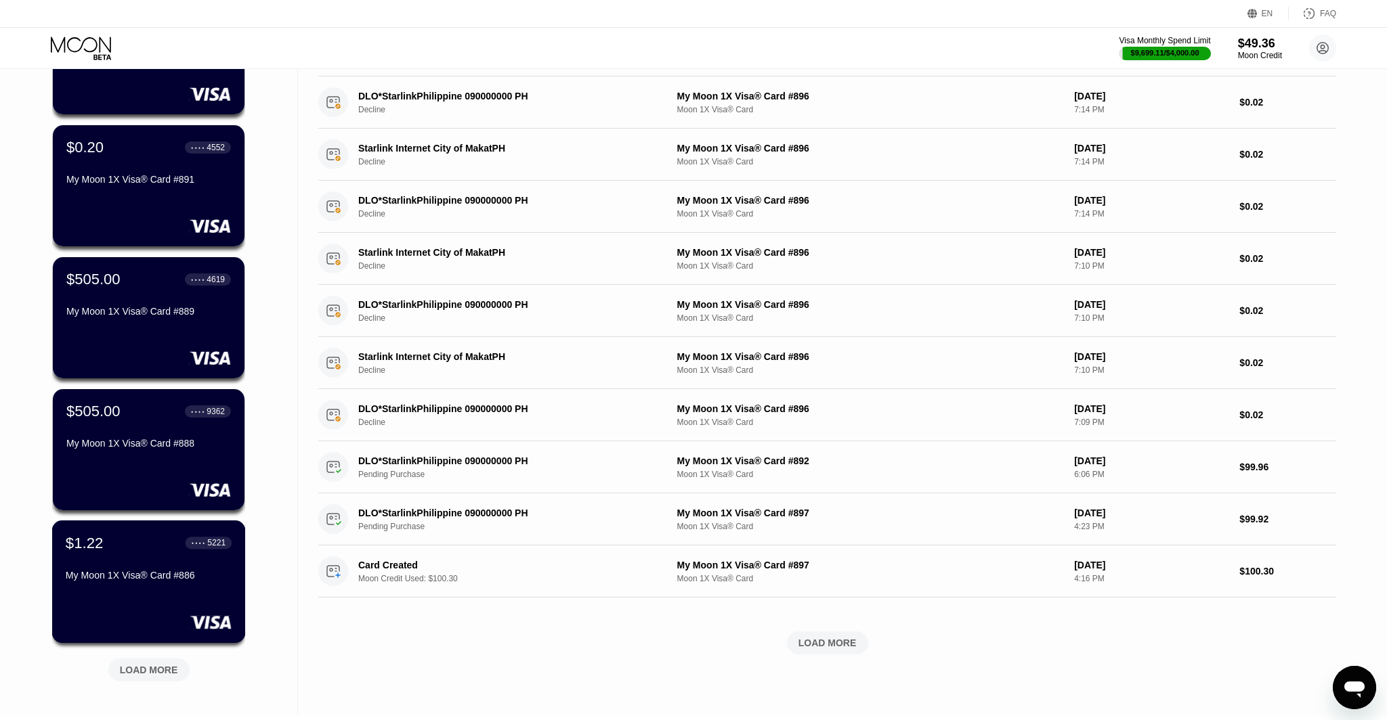
click at [169, 577] on div "My Moon 1X Visa® Card #886" at bounding box center [149, 575] width 166 height 11
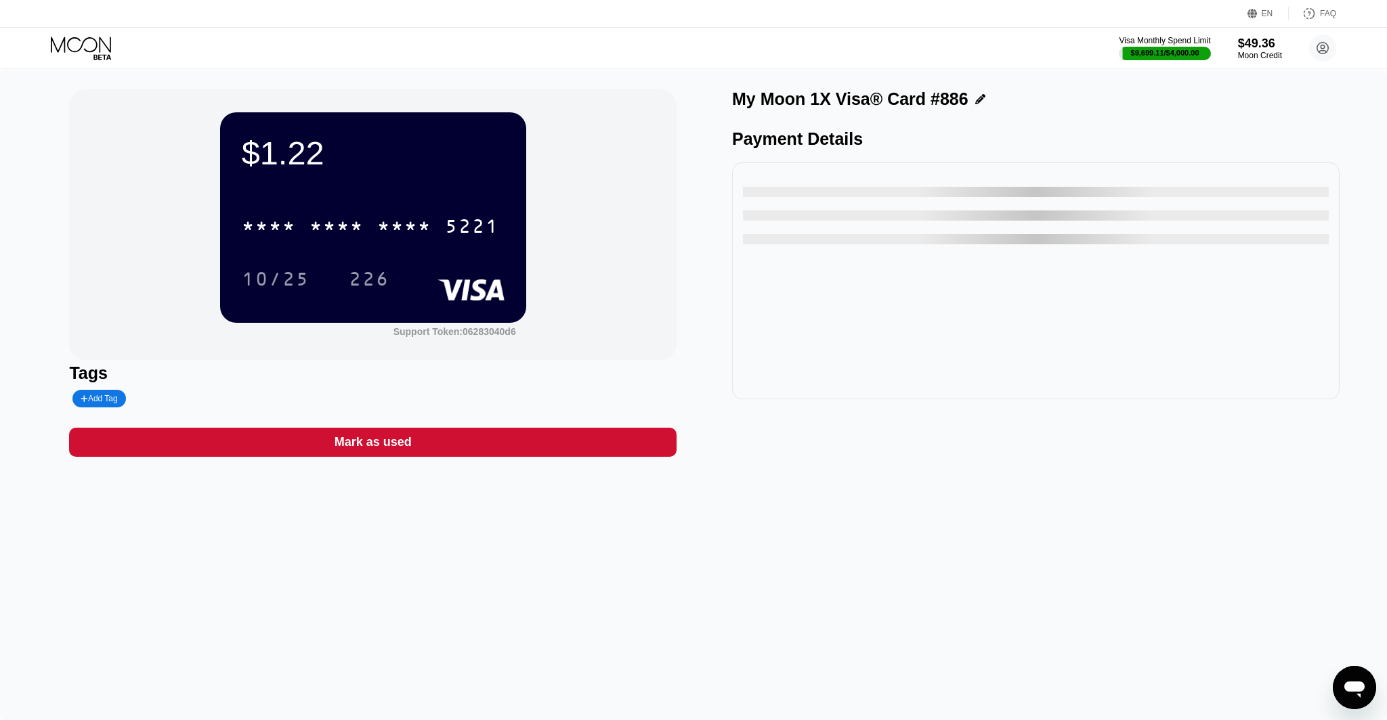
click at [616, 435] on div "Mark as used" at bounding box center [372, 442] width 607 height 29
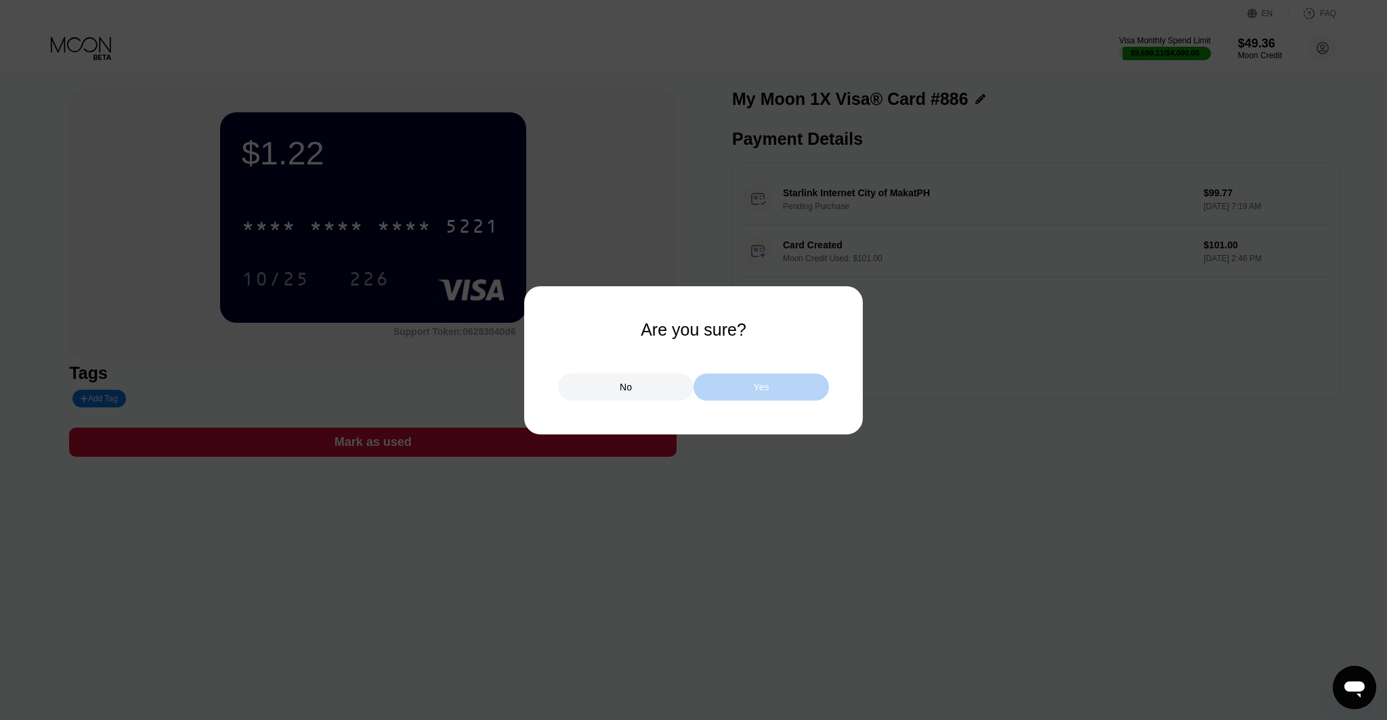
click at [794, 376] on div "Yes" at bounding box center [760, 387] width 135 height 27
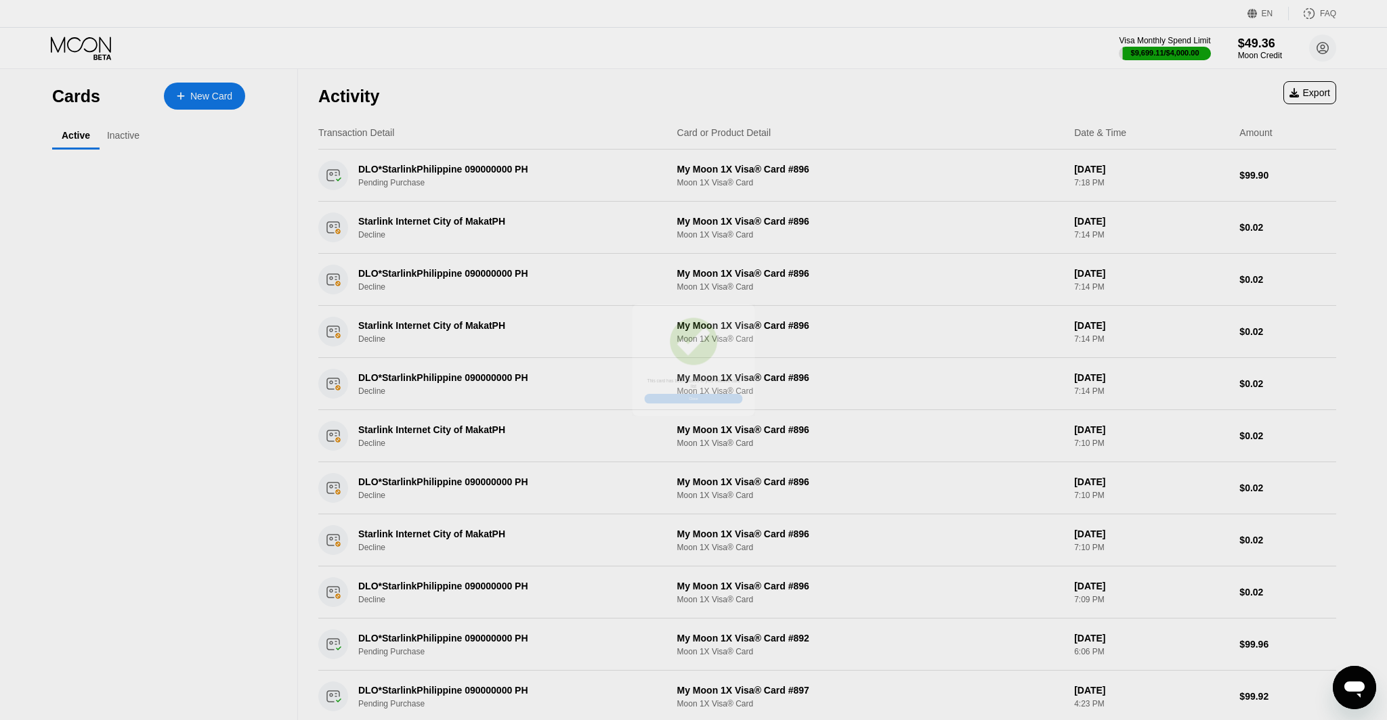
click at [101, 39] on div at bounding box center [693, 360] width 1387 height 720
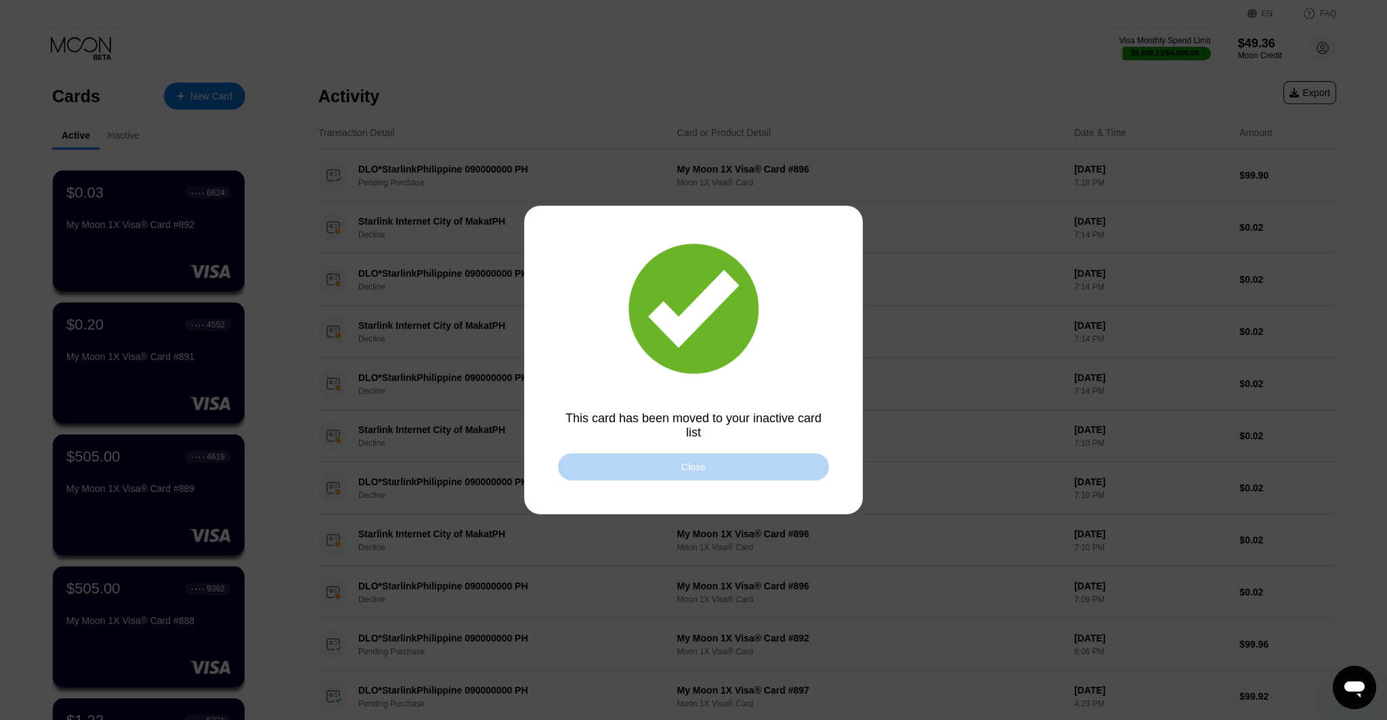
click at [736, 464] on div "Close" at bounding box center [693, 467] width 271 height 27
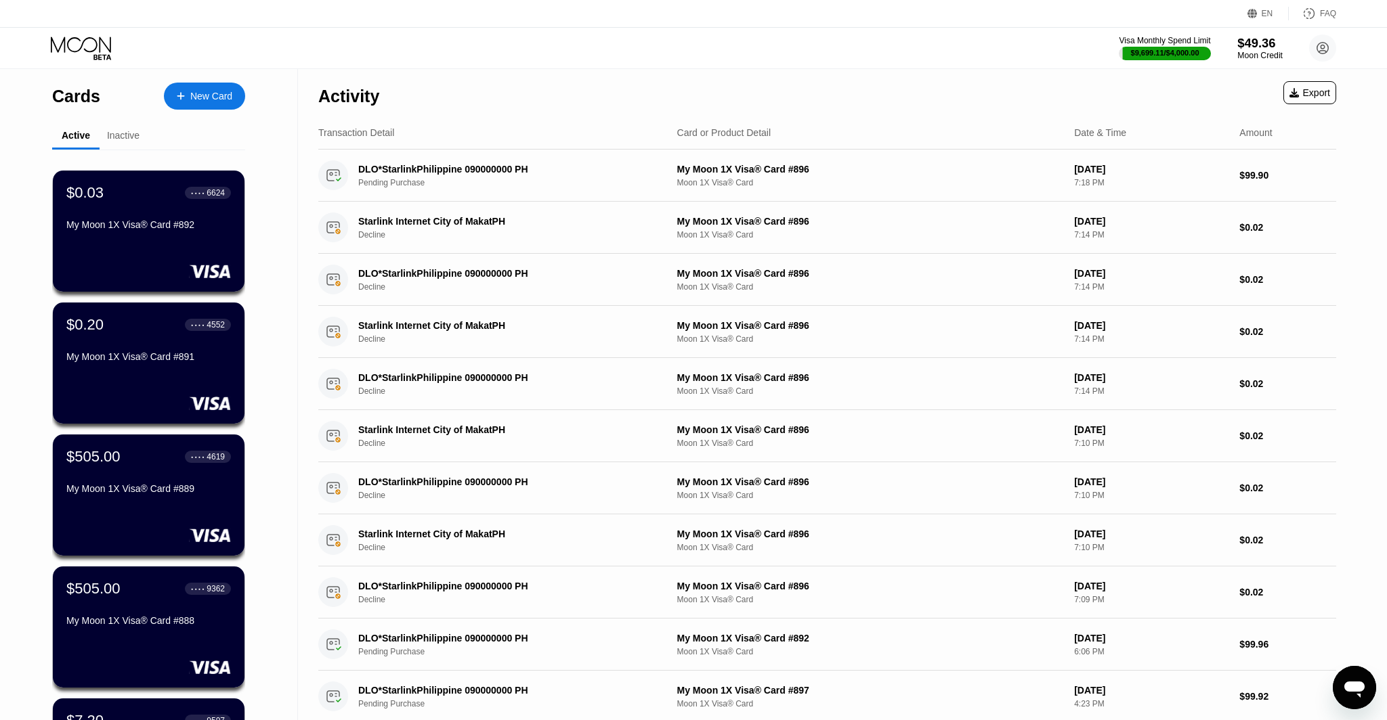
click at [1269, 44] on div "$49.36" at bounding box center [1259, 43] width 45 height 14
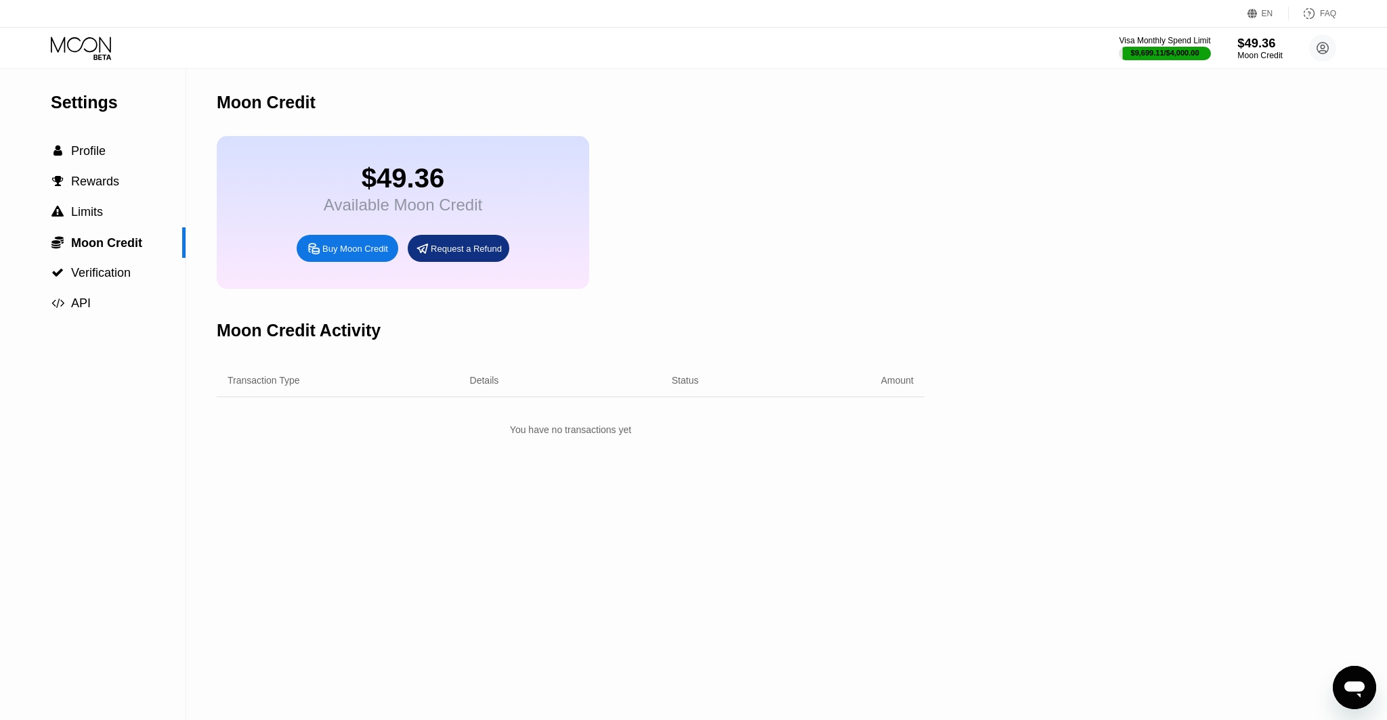
scroll to position [2, 0]
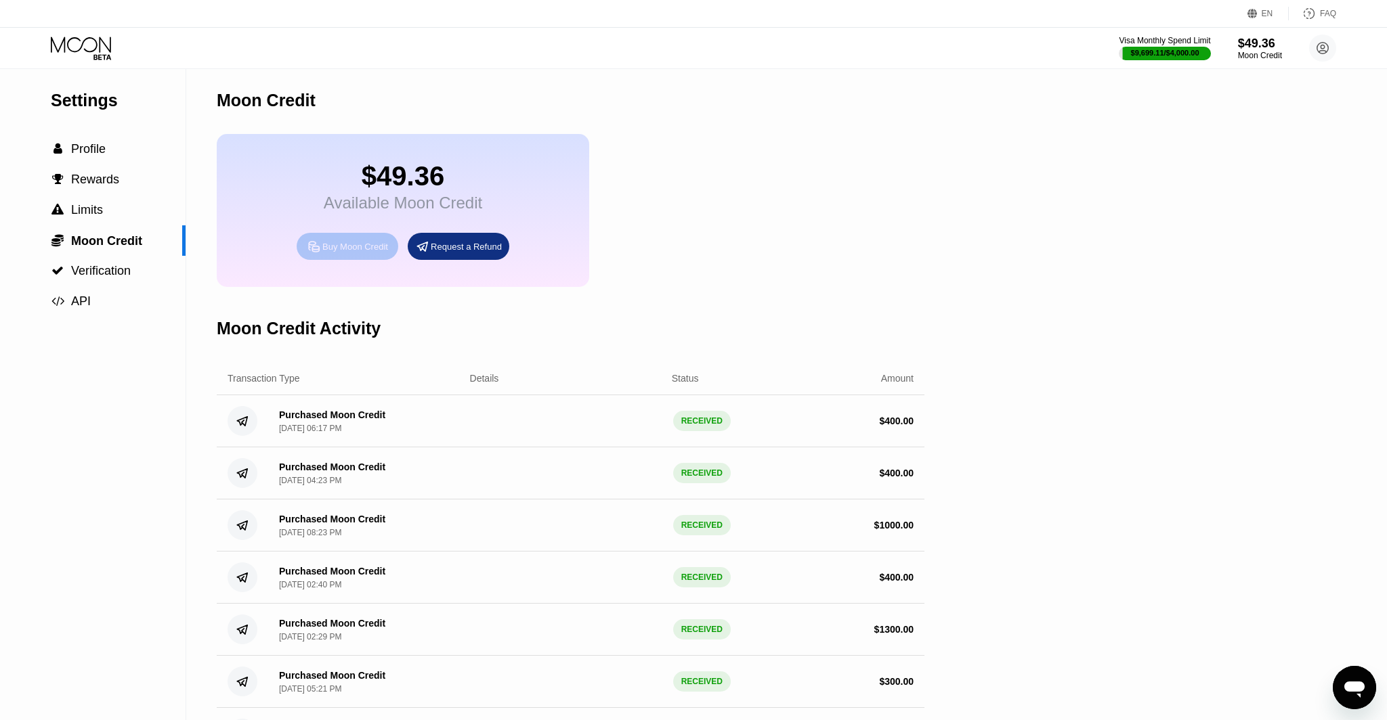
click at [372, 242] on div "Buy Moon Credit" at bounding box center [355, 247] width 66 height 12
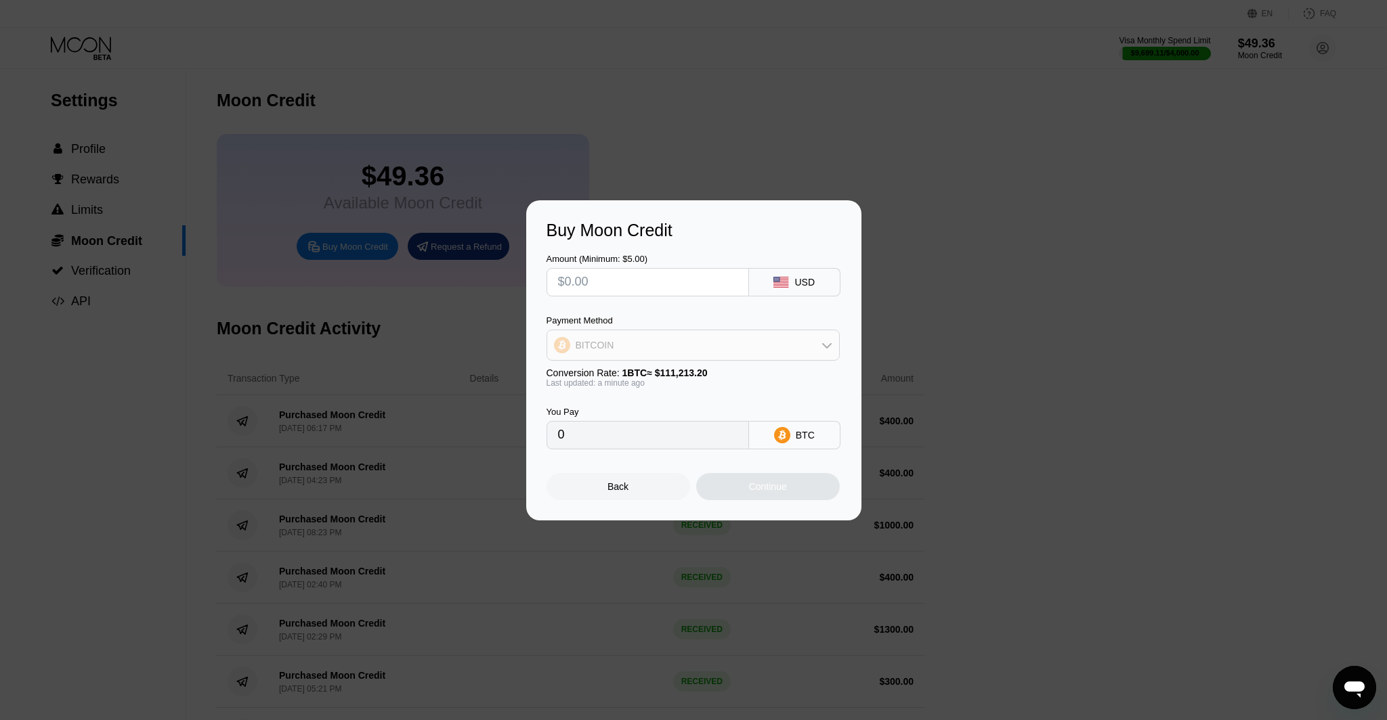
click at [680, 355] on div "BITCOIN" at bounding box center [693, 345] width 292 height 27
click at [677, 401] on div "USDT on TRON" at bounding box center [692, 412] width 285 height 27
type input "0.00"
click at [659, 272] on input "text" at bounding box center [647, 282] width 179 height 27
type input "$4"
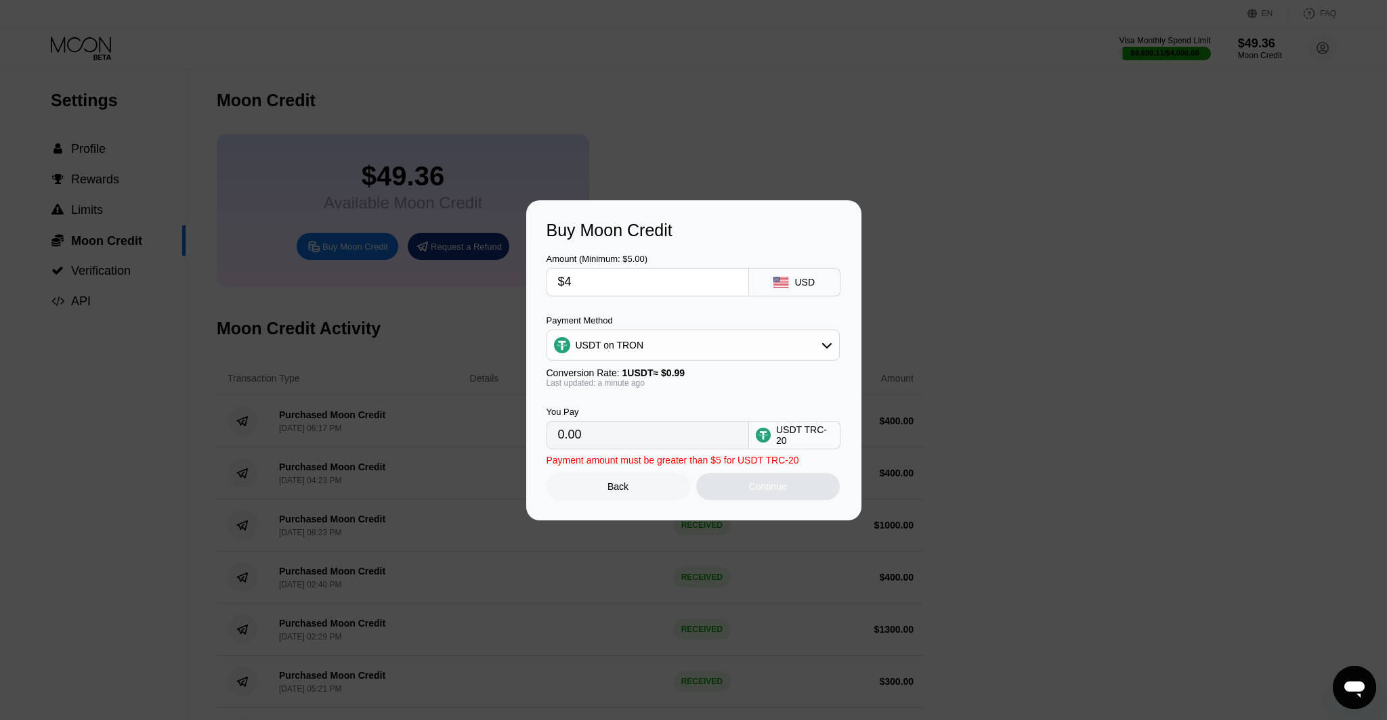
type input "4.04"
type input "$40"
type input "40.40"
type input "$400"
type input "404.04"
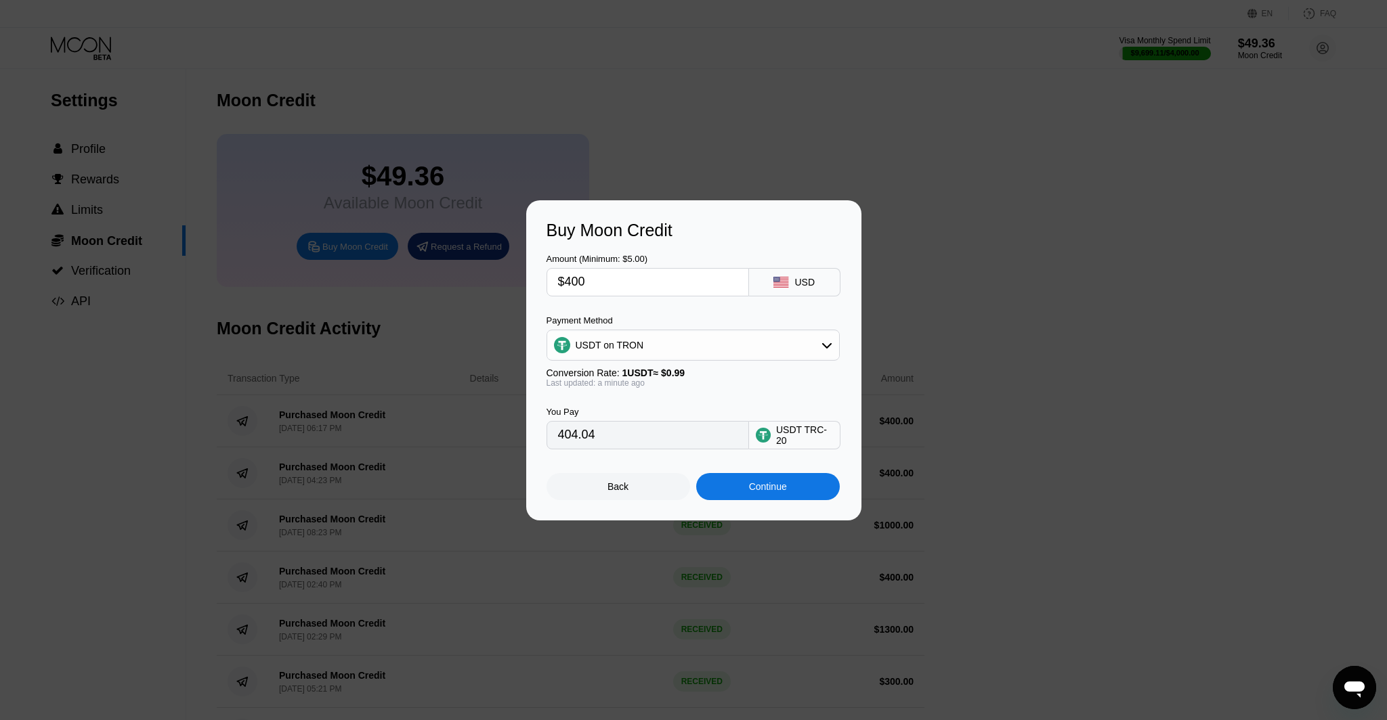
type input "$400"
click at [743, 479] on div "Continue" at bounding box center [768, 486] width 144 height 27
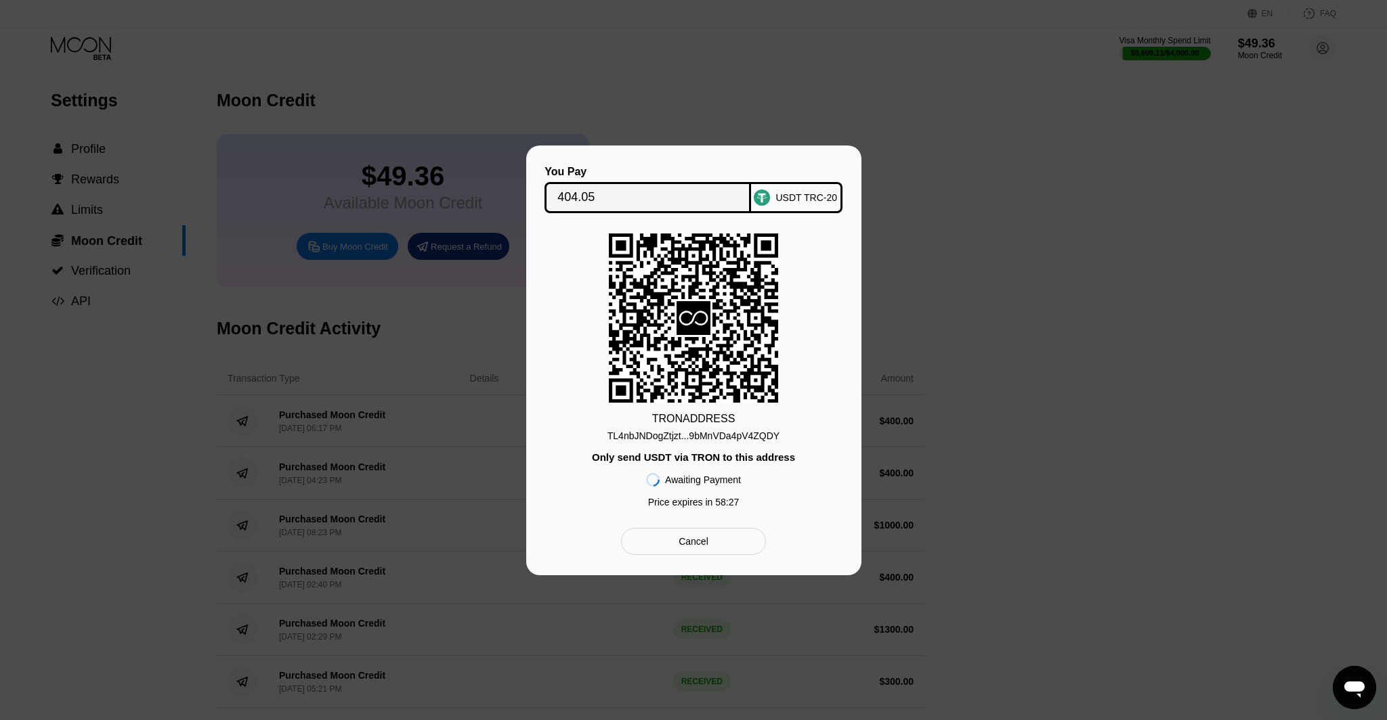
click at [720, 427] on div "TL4nbJNDogZtjzt...9bMnVDa4pV4ZQDY" at bounding box center [693, 433] width 172 height 16
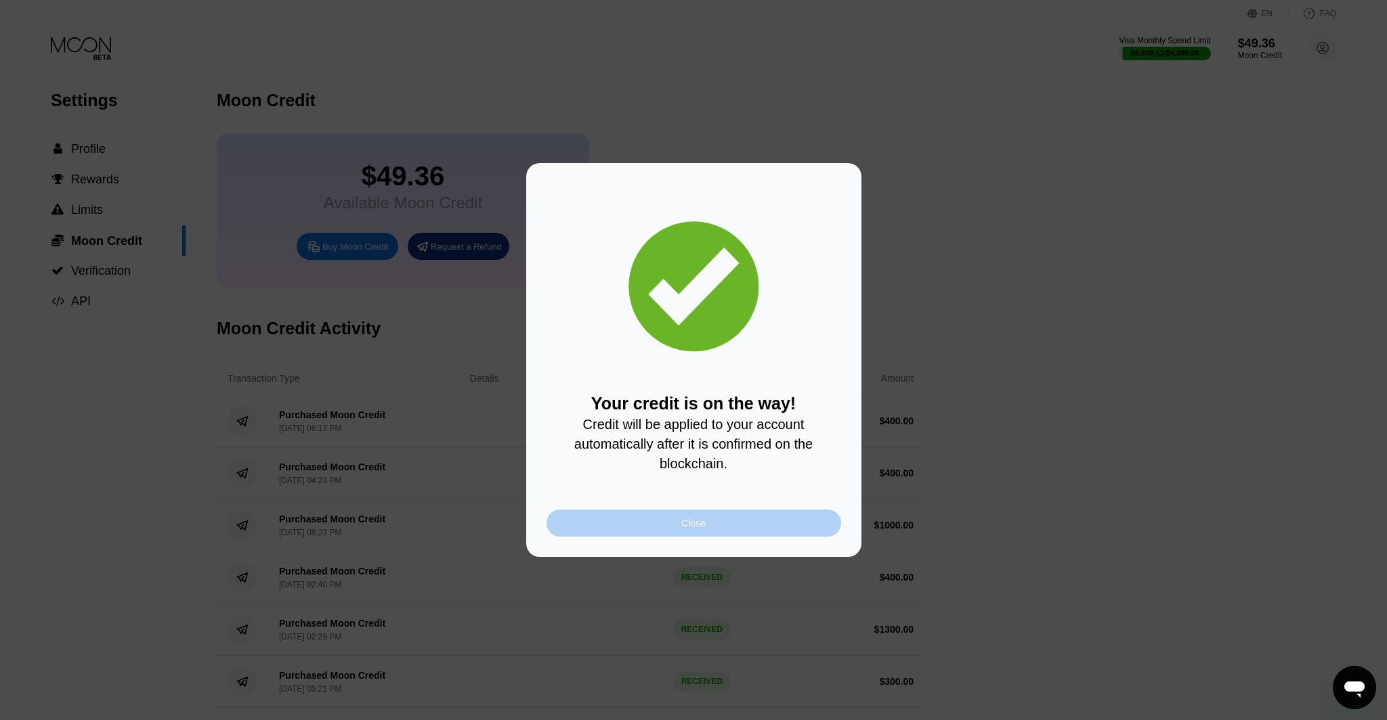
click at [751, 526] on div "Close" at bounding box center [693, 523] width 295 height 27
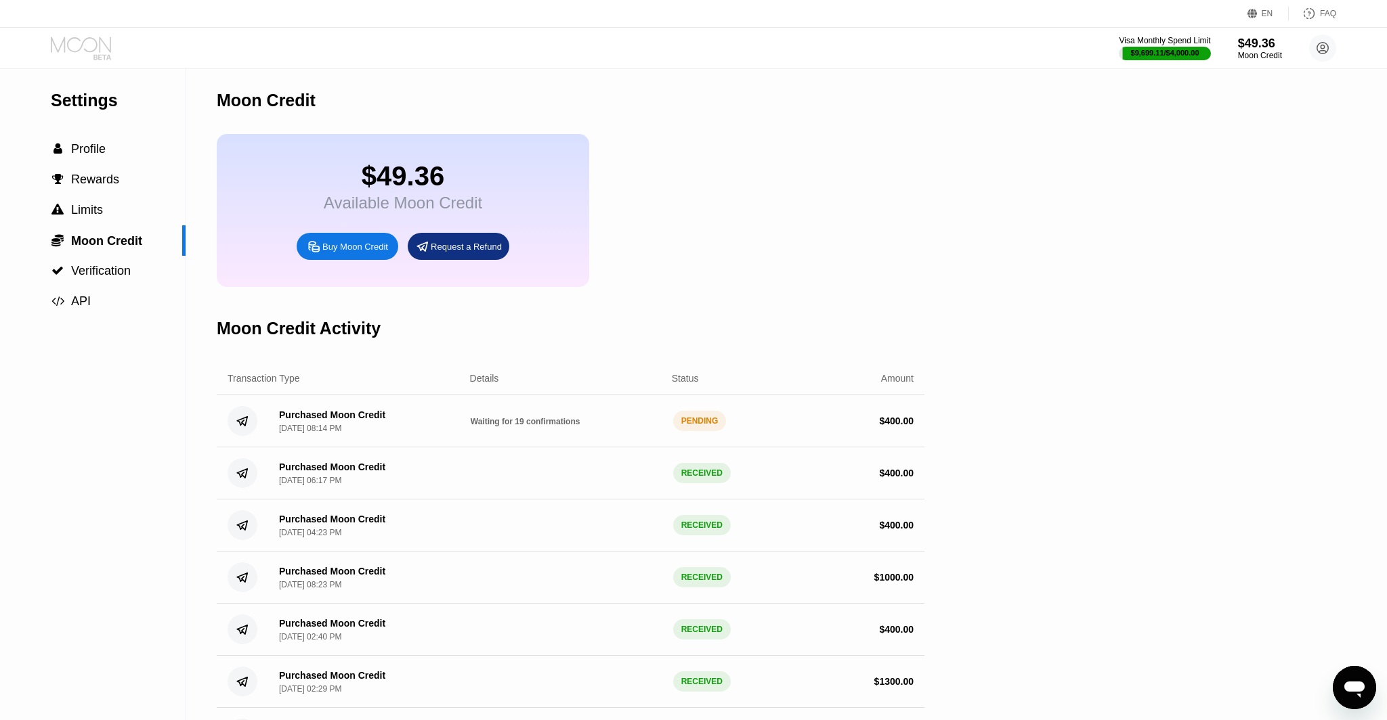
click at [88, 43] on icon at bounding box center [82, 49] width 63 height 24
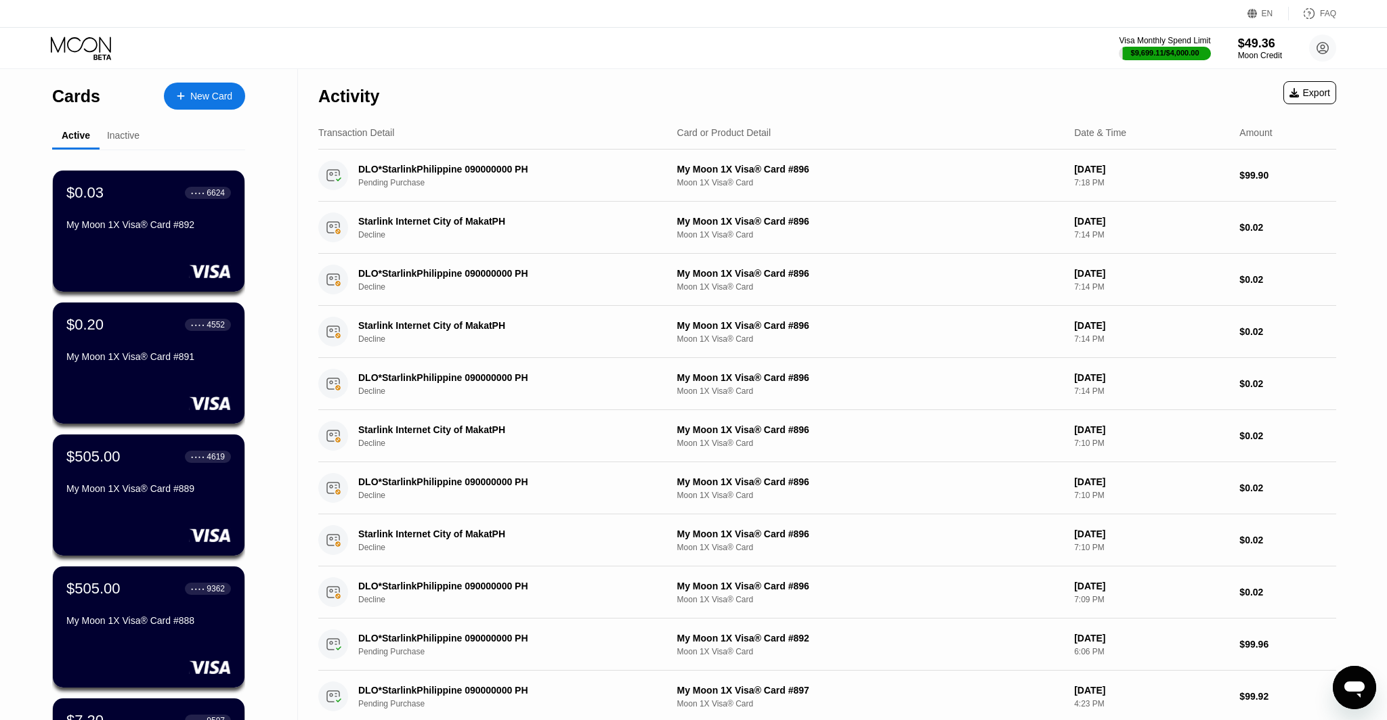
click at [175, 276] on div at bounding box center [148, 272] width 165 height 14
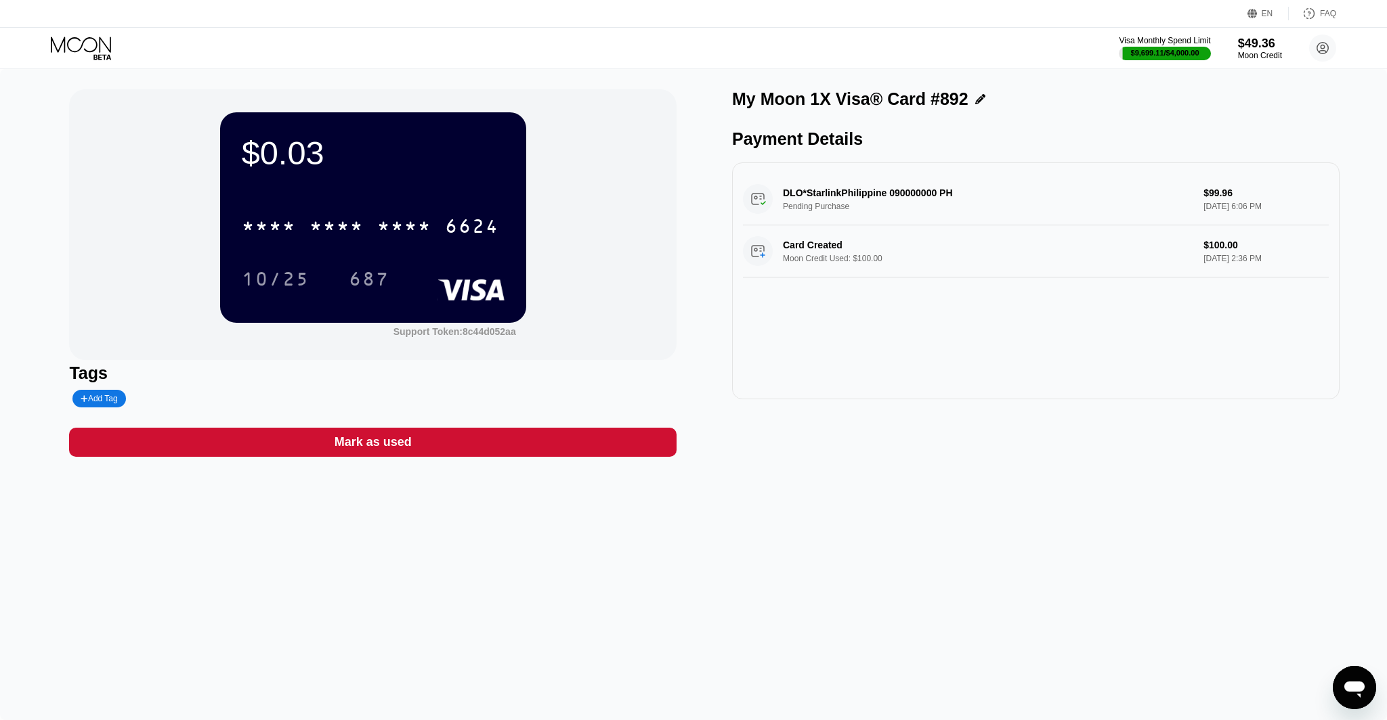
click at [534, 439] on div "Mark as used" at bounding box center [372, 442] width 607 height 29
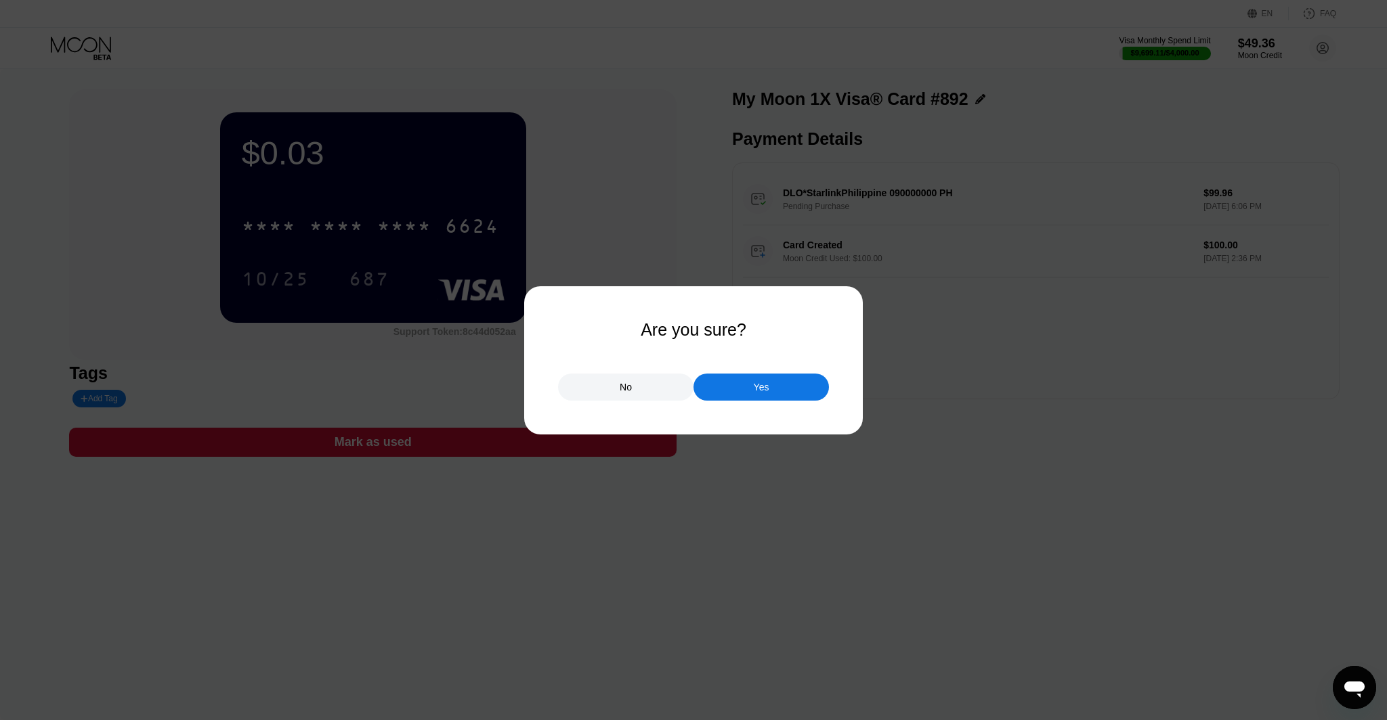
click at [741, 377] on div "Yes" at bounding box center [760, 387] width 135 height 27
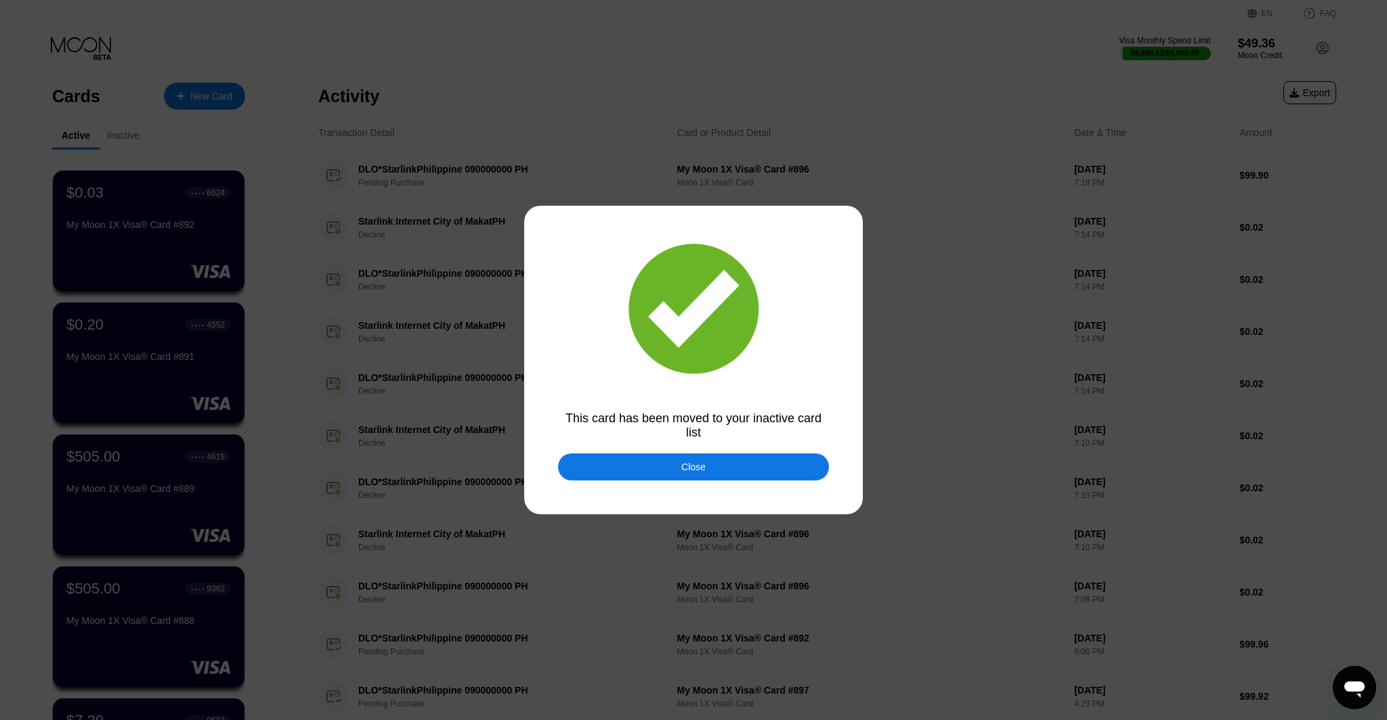
click at [647, 464] on div "Close" at bounding box center [693, 467] width 271 height 27
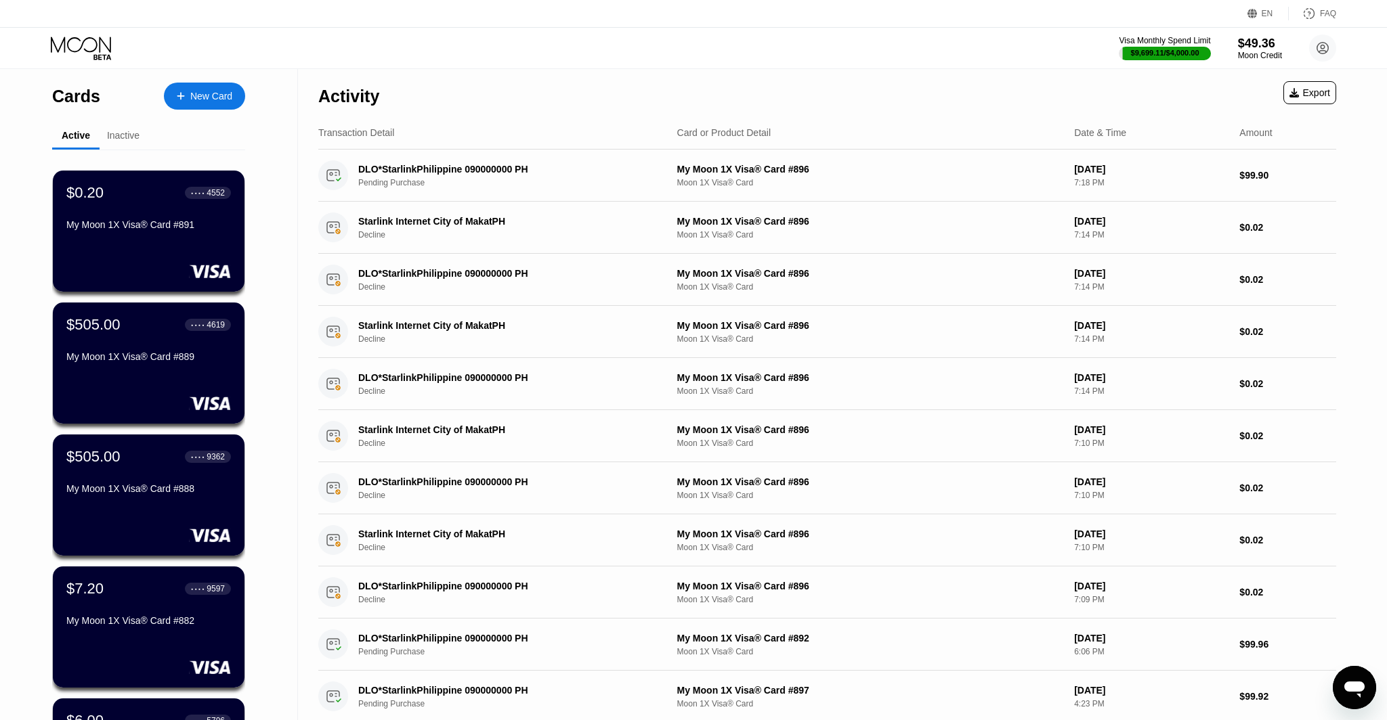
click at [202, 218] on div "$0.20 ● ● ● ● 4552 My Moon 1X Visa® Card #891" at bounding box center [148, 209] width 165 height 51
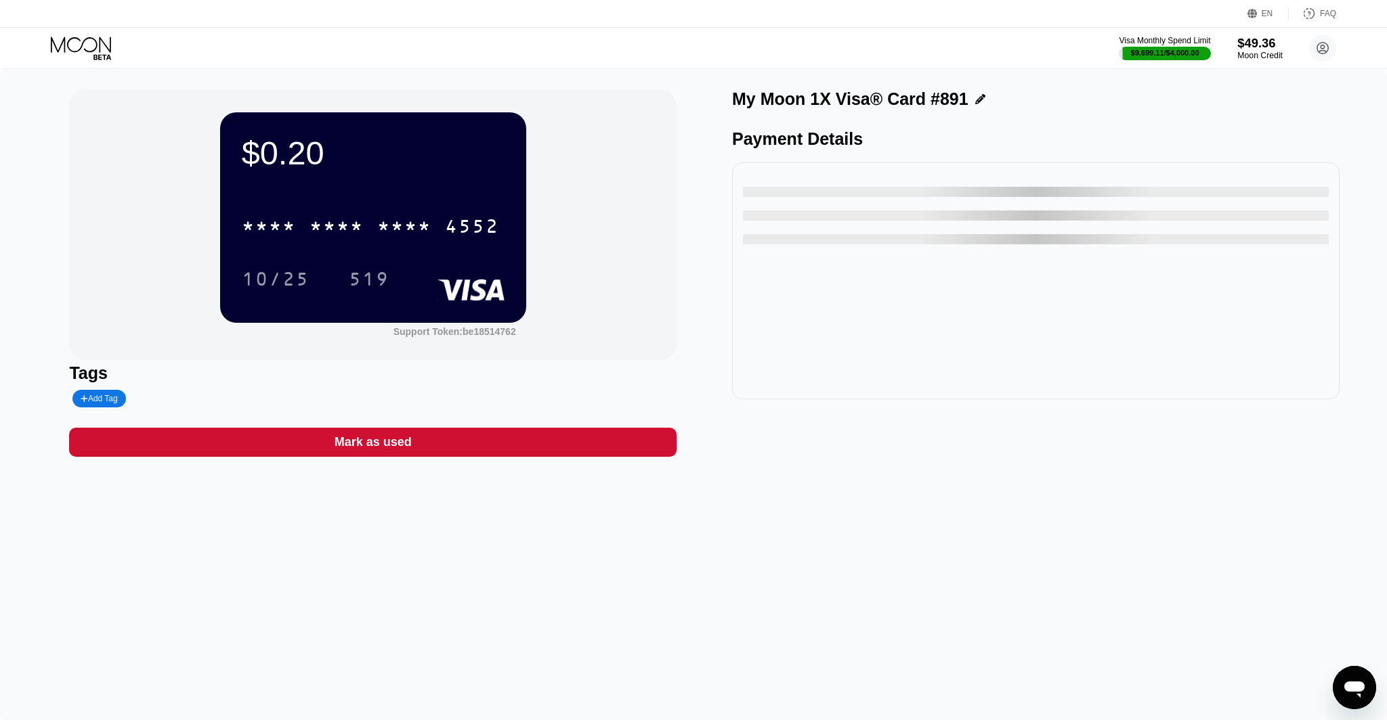
click at [1245, 53] on div "Moon Credit" at bounding box center [1259, 55] width 45 height 9
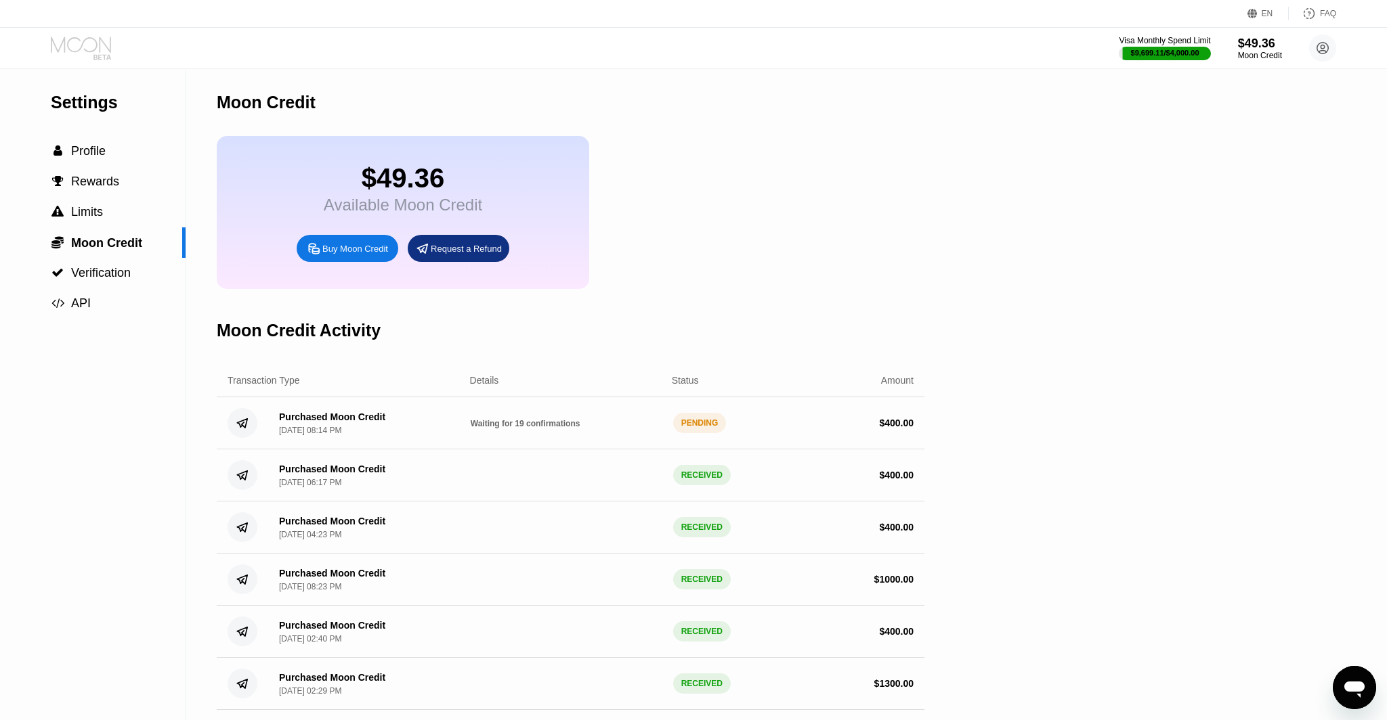
click at [89, 45] on icon at bounding box center [82, 49] width 63 height 24
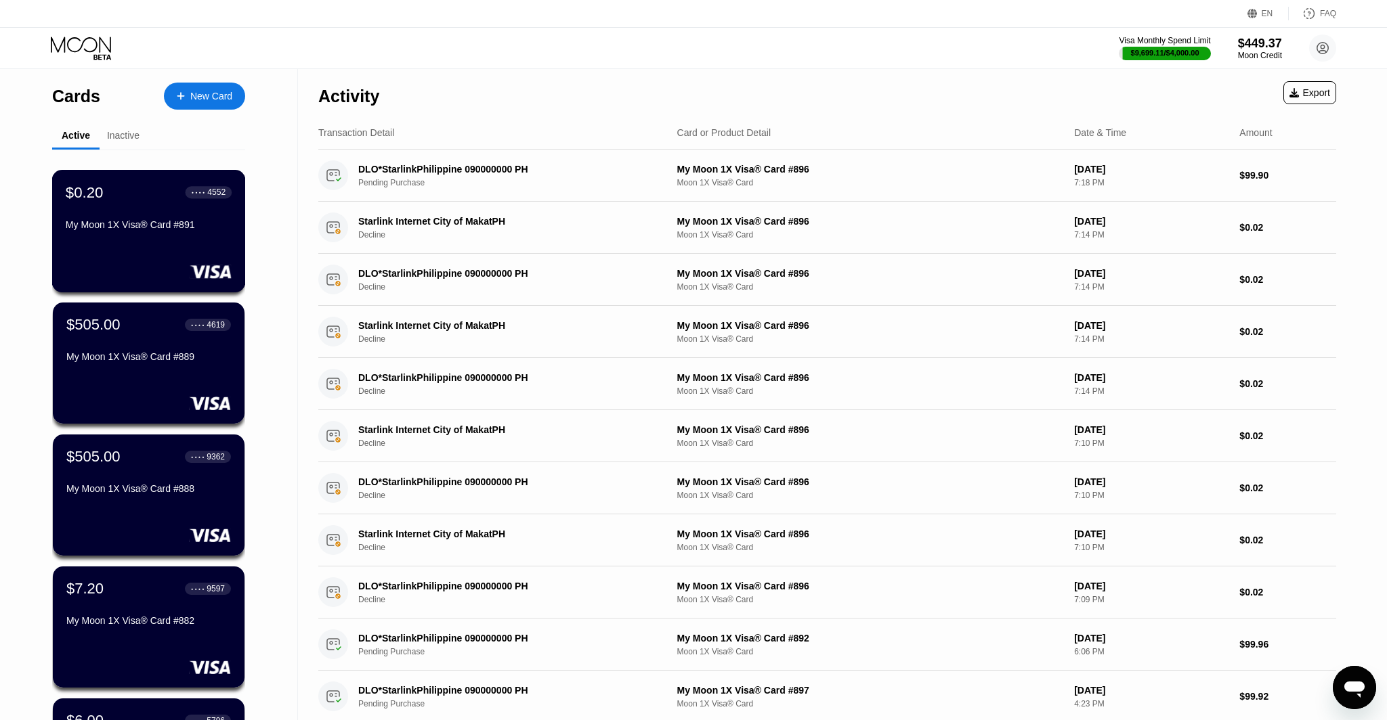
click at [191, 221] on div "My Moon 1X Visa® Card #891" at bounding box center [149, 224] width 166 height 11
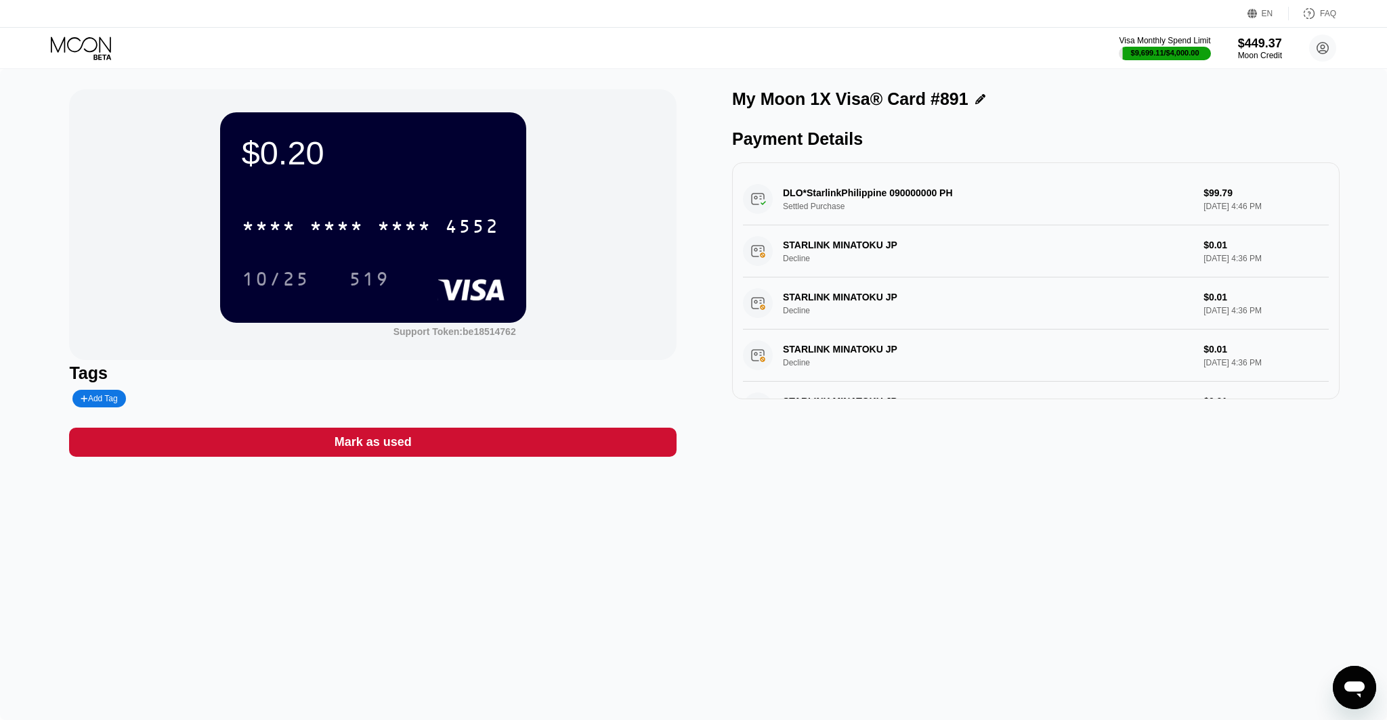
click at [476, 443] on div "Mark as used" at bounding box center [372, 442] width 607 height 29
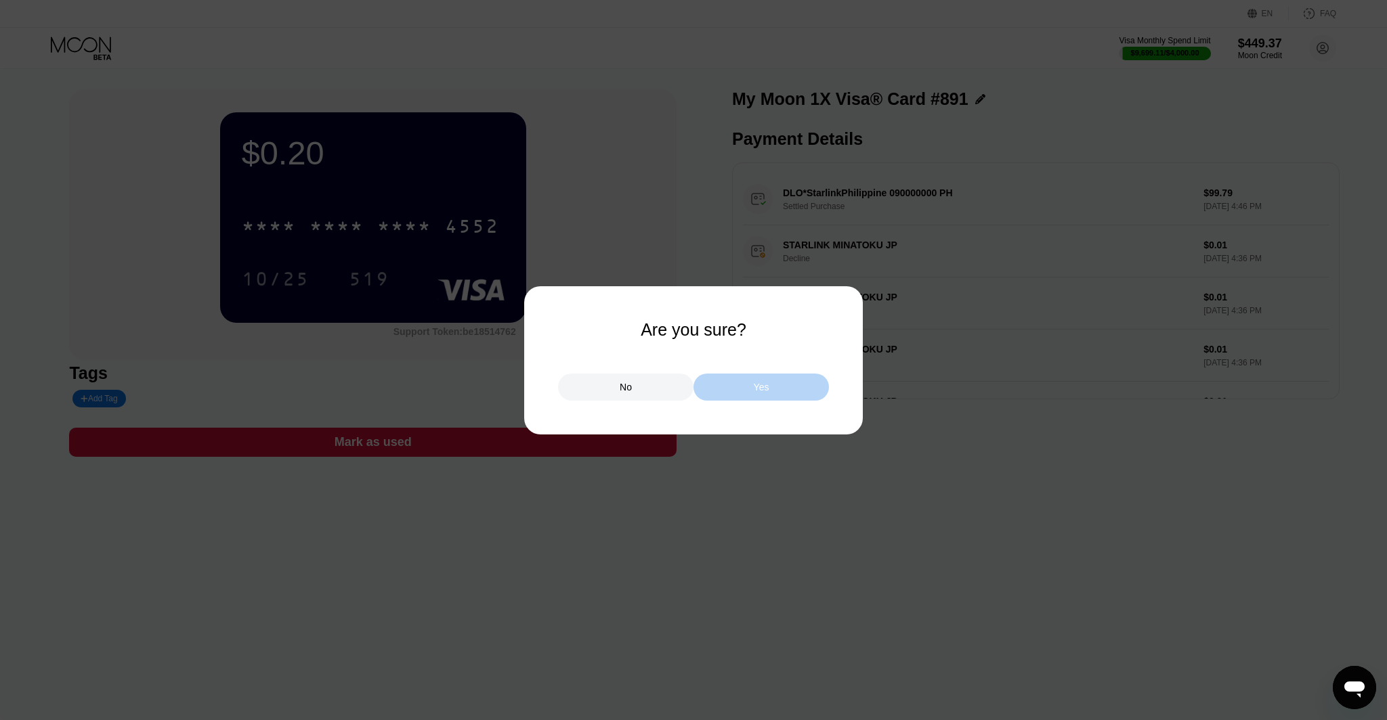
click at [728, 389] on div "Yes" at bounding box center [760, 387] width 135 height 27
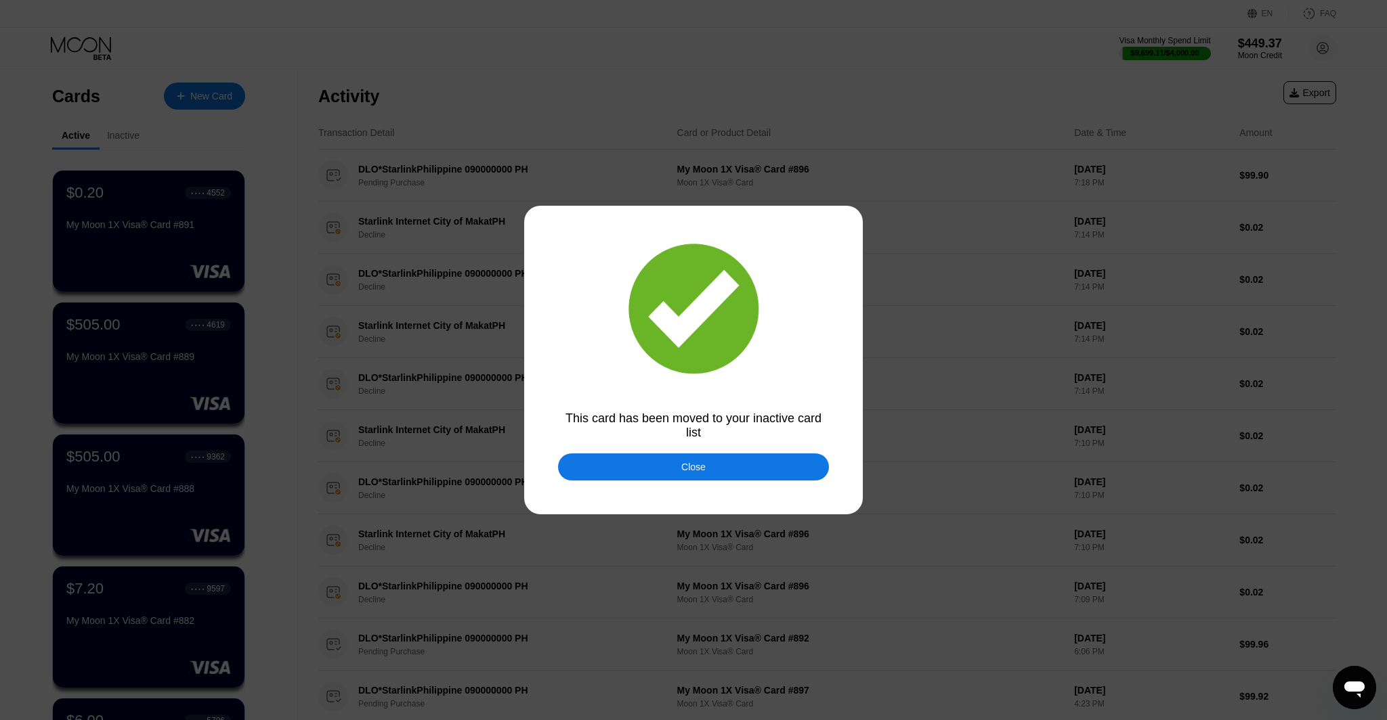
click at [693, 479] on div "Close" at bounding box center [693, 467] width 271 height 27
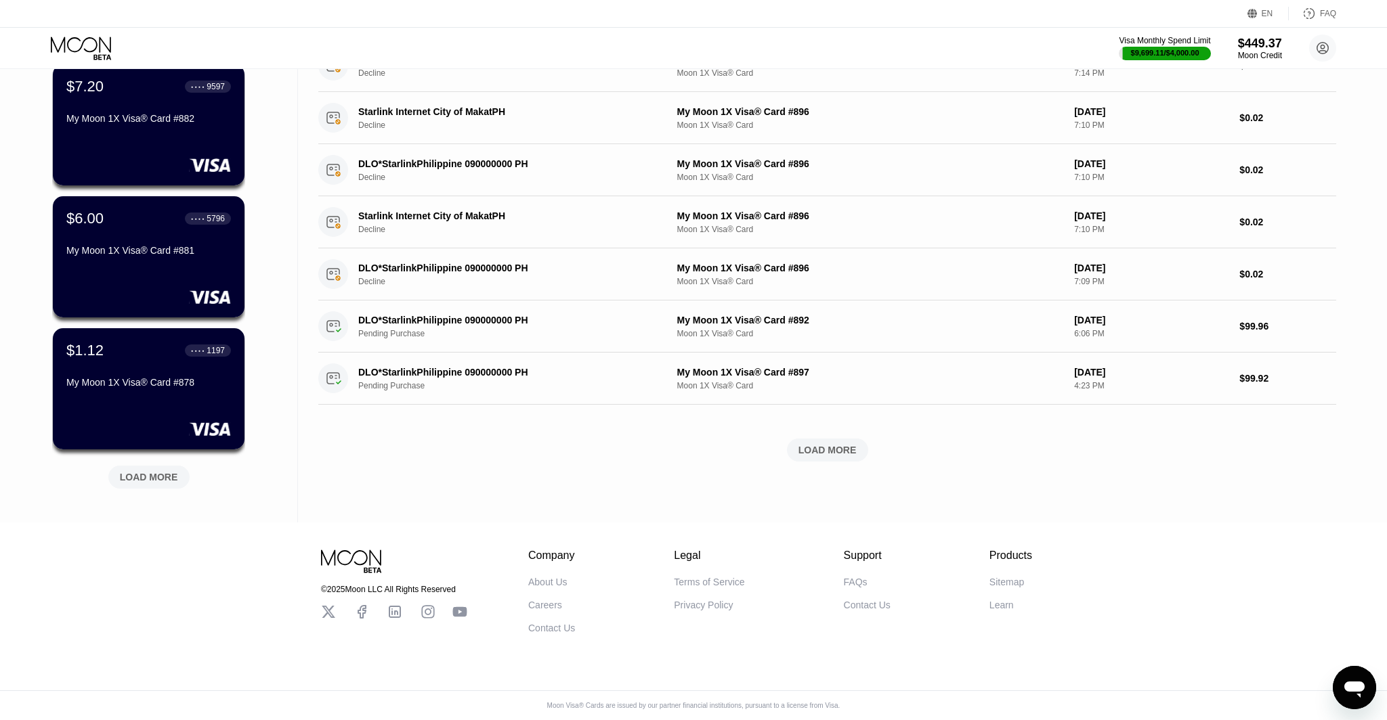
scroll to position [372, 0]
click at [158, 367] on div "$1.12 ● ● ● ● 1197 My Moon 1X Visa® Card #878" at bounding box center [149, 367] width 166 height 52
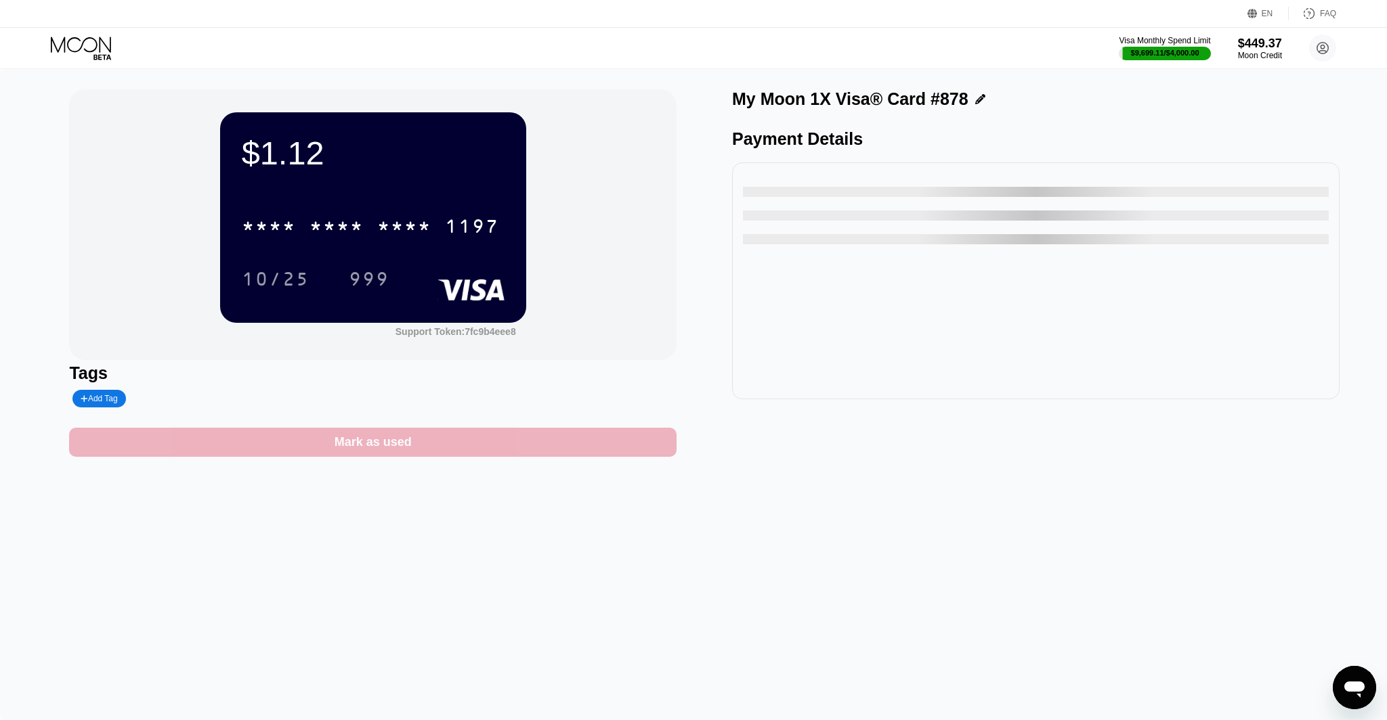
click at [508, 433] on div "Mark as used" at bounding box center [372, 442] width 607 height 29
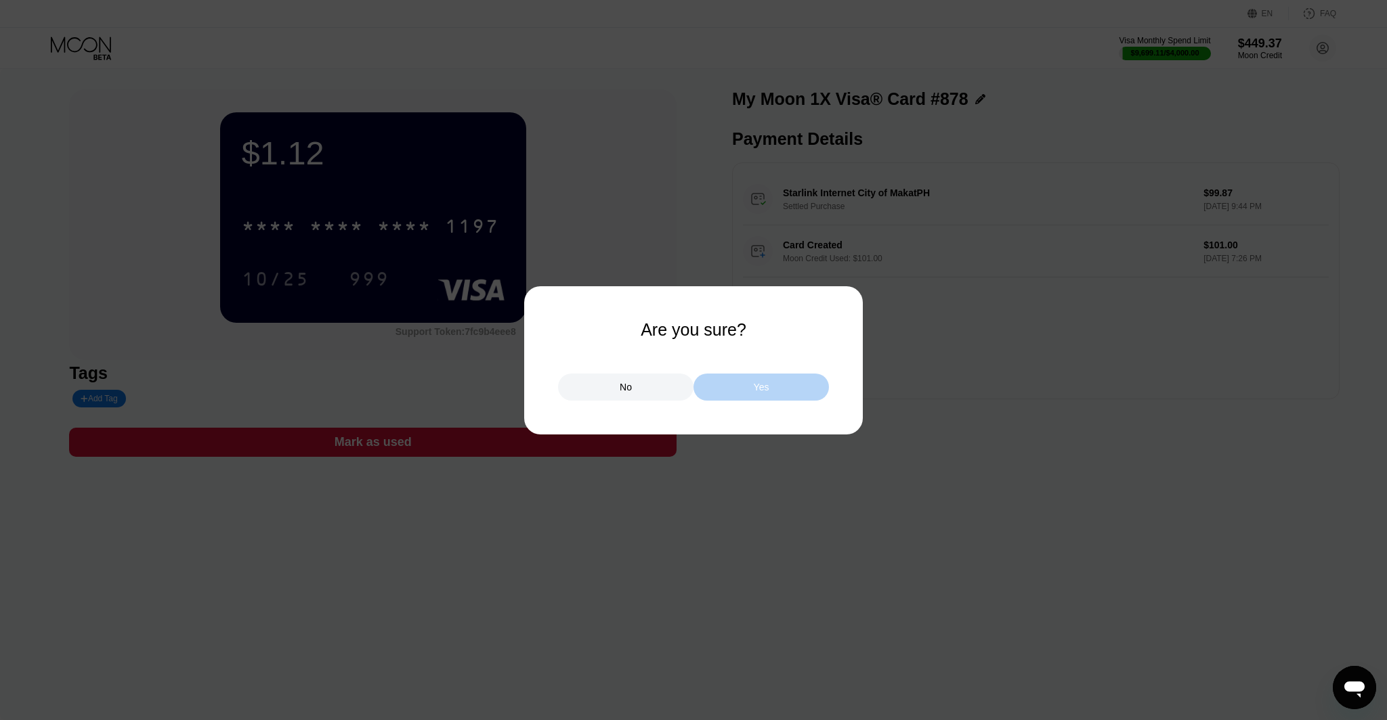
click at [758, 381] on div "Yes" at bounding box center [762, 387] width 16 height 12
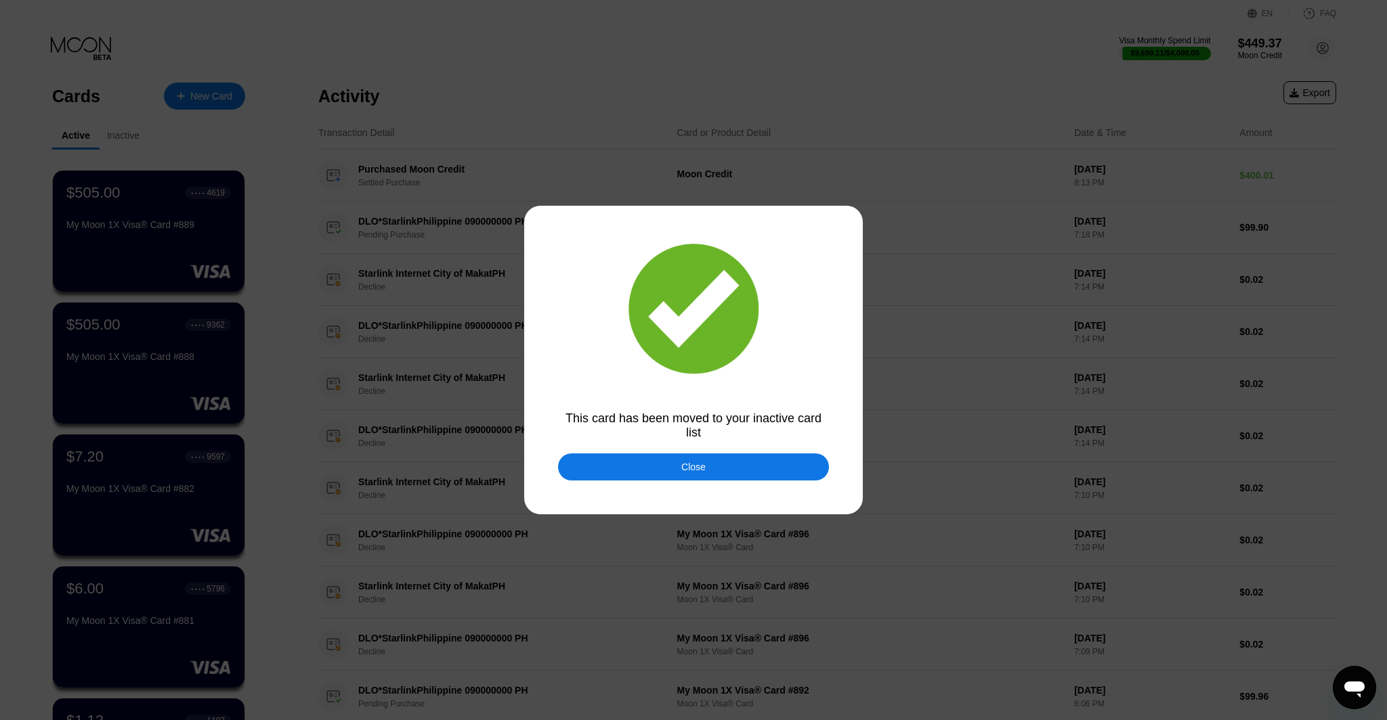
click at [729, 468] on div "Close" at bounding box center [693, 467] width 271 height 27
